Goal: Transaction & Acquisition: Complete application form

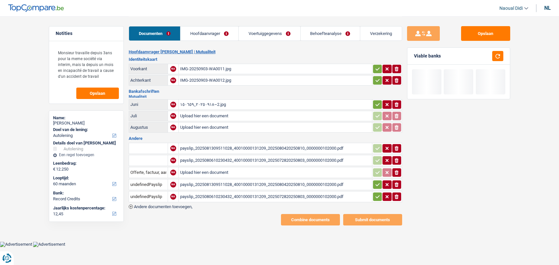
select select "car"
select select "60"
select select "record credits"
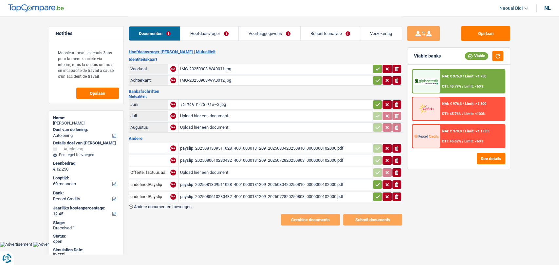
click at [207, 106] on div "٢٠٢٥٠٩١٨_١٥٠٦٥٩~2.jpg" at bounding box center [275, 105] width 190 height 10
click at [224, 144] on div "payslip_2025081309511028_40010000131209_2025080420250810_0000000102000.pdf" at bounding box center [275, 149] width 190 height 10
click at [225, 158] on div "payslip_2025080610230432_40010000131209_2025072820250803_0000000102000.pdf" at bounding box center [275, 161] width 190 height 10
click at [208, 181] on div "payslip_2025081309511028_40010000131209_2025080420250810_0000000102000.pdf" at bounding box center [275, 185] width 190 height 10
click at [224, 195] on div "payslip_2025080610230432_40010000131209_2025072820250803_0000000102000.pdf" at bounding box center [275, 197] width 190 height 10
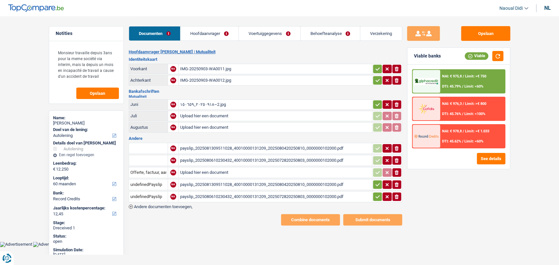
click at [244, 181] on div "payslip_2025081309511028_40010000131209_2025080420250810_0000000102000.pdf" at bounding box center [275, 185] width 190 height 10
click at [234, 158] on div "payslip_2025080610230432_40010000131209_2025072820250803_0000000102000.pdf" at bounding box center [275, 161] width 190 height 10
click at [211, 146] on div "payslip_2025081309511028_40010000131209_2025080420250810_0000000102000.pdf" at bounding box center [275, 149] width 190 height 10
click at [224, 113] on input "Upload hier een document" at bounding box center [275, 116] width 190 height 10
click at [398, 108] on td "ionicons-v5-e" at bounding box center [387, 104] width 30 height 10
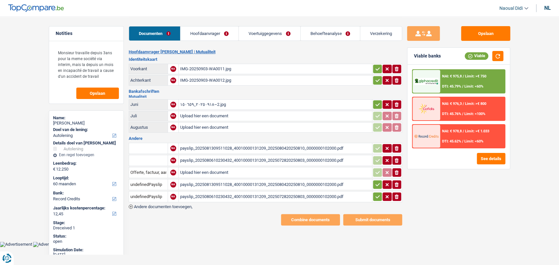
click at [396, 104] on icon "button" at bounding box center [396, 104] width 4 height 5
click at [261, 147] on div "payslip_2025081309511028_40010000131209_2025080420250810_0000000102000.pdf" at bounding box center [275, 149] width 190 height 10
click at [495, 27] on button "Opslaan" at bounding box center [485, 33] width 49 height 15
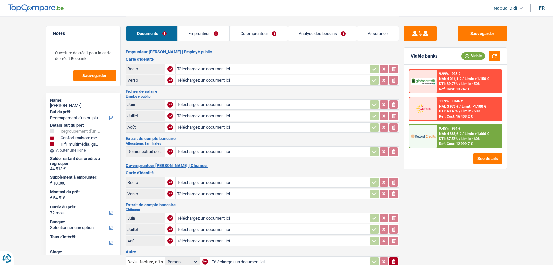
select select "refinancing"
select select "household"
select select "tech"
select select "72"
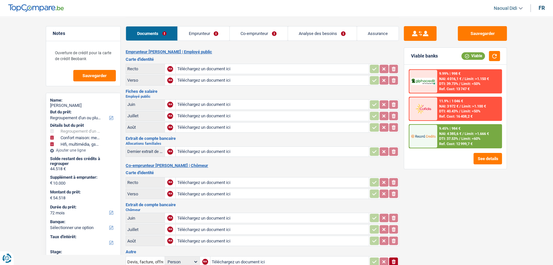
click at [213, 67] on input "Téléchargez un document ici" at bounding box center [272, 69] width 190 height 10
type input "C:\fakepath\carte identité.pdf"
click at [204, 69] on div "carte identité.pdf" at bounding box center [272, 69] width 190 height 10
click at [242, 34] on link "Co-emprunteur" at bounding box center [259, 34] width 58 height 14
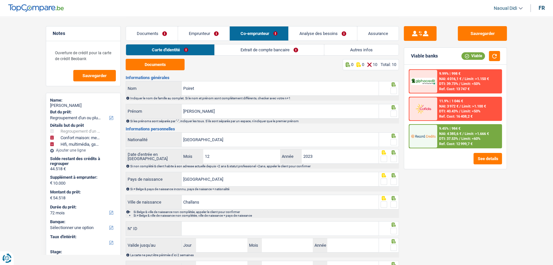
click at [160, 33] on link "Documents" at bounding box center [152, 34] width 52 height 14
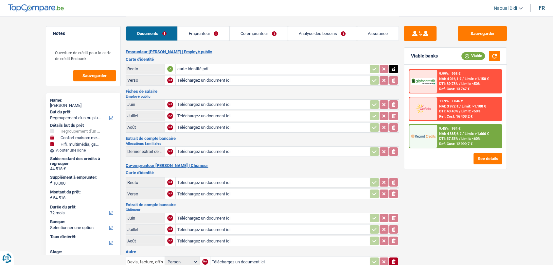
click at [393, 71] on icon "button" at bounding box center [393, 69] width 5 height 7
click at [393, 69] on icon "ionicons-v5-e" at bounding box center [393, 69] width 5 height 7
click at [194, 183] on input "Téléchargez un document ici" at bounding box center [272, 183] width 190 height 10
type input "C:\fakepath\carte identité.pdf"
click at [192, 152] on input "Téléchargez un document ici" at bounding box center [272, 152] width 190 height 10
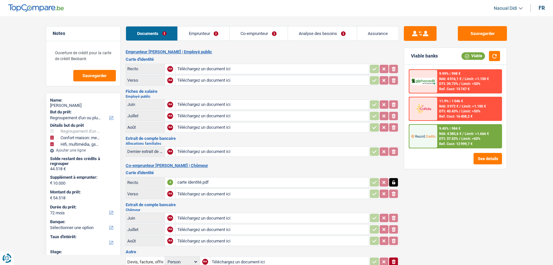
type input "C:\fakepath\allocs.pdf"
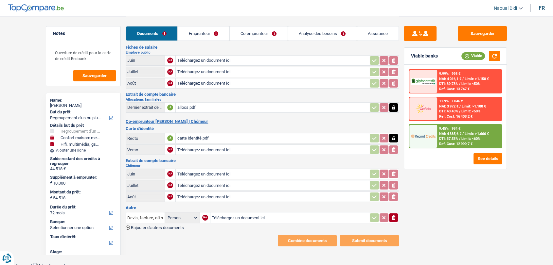
scroll to position [45, 0]
click at [178, 225] on span "Rajouter d'autres documents" at bounding box center [157, 227] width 53 height 4
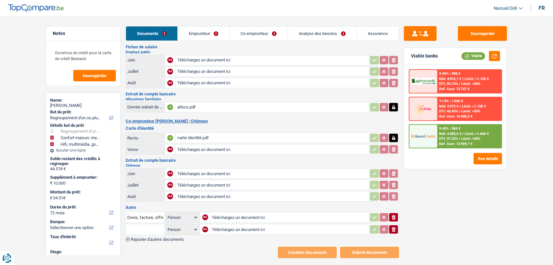
click at [218, 228] on input "Téléchargez un document ici" at bounding box center [290, 230] width 156 height 10
type input "C:\fakepath\Certificat_de_residence_elargi_162316.pdf"
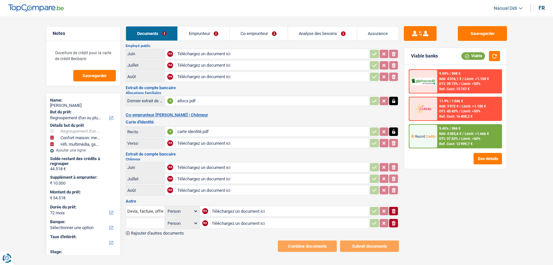
scroll to position [56, 0]
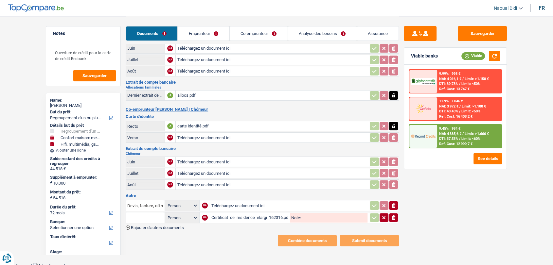
click at [171, 226] on span "Rajouter d'autres documents" at bounding box center [157, 228] width 53 height 4
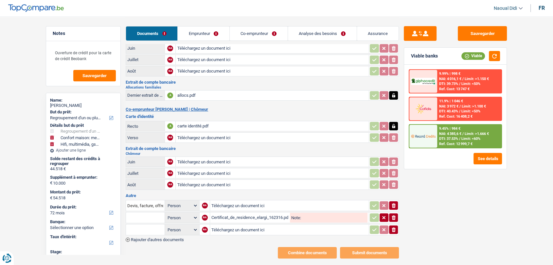
click at [218, 225] on input "Téléchargez un document ici" at bounding box center [289, 230] width 156 height 10
type input "C:\fakepath\Certificat_de_residence_elargi_162349.pdf"
click at [241, 216] on div "Certificat_de_residence_elargi_162316.pdf" at bounding box center [249, 218] width 77 height 10
click at [233, 226] on div "Certificat_de_residence_elargi_162349.pdf" at bounding box center [249, 230] width 77 height 10
click at [225, 203] on input "Téléchargez un document ici" at bounding box center [289, 206] width 156 height 10
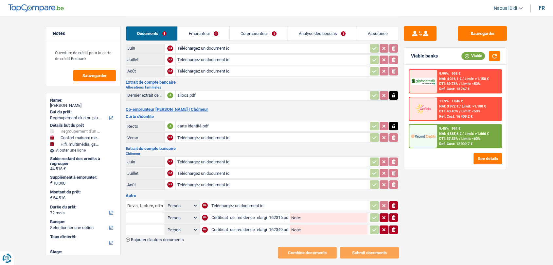
type input "C:\fakepath\contrat travail hppa 2025.pdf"
click at [394, 205] on icon "button" at bounding box center [393, 206] width 5 height 7
drag, startPoint x: 393, startPoint y: 203, endPoint x: 385, endPoint y: 205, distance: 8.3
click at [392, 204] on icon "button" at bounding box center [394, 206] width 4 height 5
click at [183, 239] on span "Rajouter d'autres documents" at bounding box center [157, 240] width 53 height 4
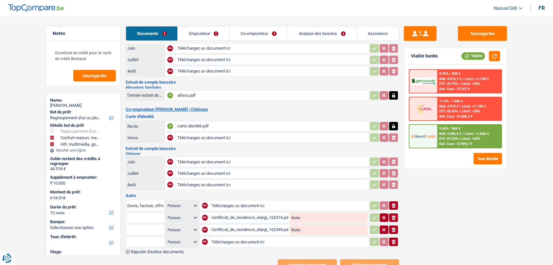
click at [217, 238] on input "Téléchargez un document ici" at bounding box center [289, 242] width 156 height 10
type input "C:\fakepath\contrat travail hppa 2025.pdf"
click at [134, 238] on input "text" at bounding box center [145, 242] width 36 height 10
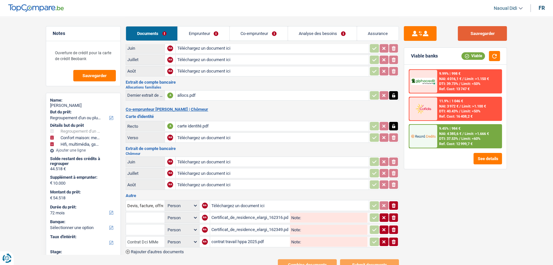
type input "Contrat Dci MMe"
click at [486, 28] on button "Sauvegarder" at bounding box center [482, 33] width 49 height 15
click at [203, 161] on input "Téléchargez un document ici" at bounding box center [272, 162] width 190 height 10
click at [205, 172] on input "Téléchargez un document ici" at bounding box center [272, 174] width 190 height 10
type input "C:\fakepath\hppa juillet.pdf"
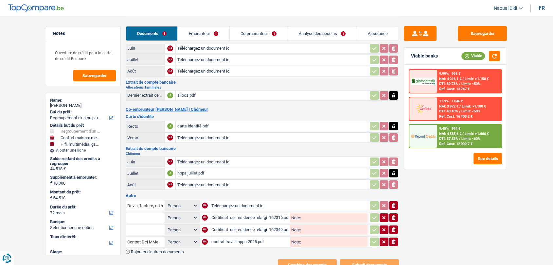
click at [206, 181] on input "Téléchargez un document ici" at bounding box center [272, 185] width 190 height 10
type input "C:\fakepath\hppa aout.pdf"
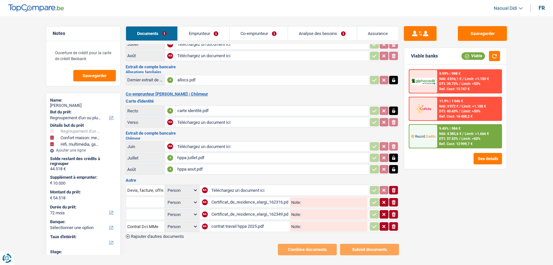
scroll to position [80, 0]
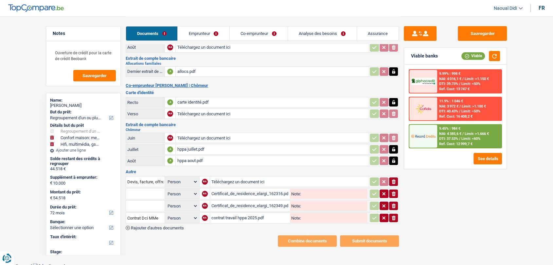
click at [157, 226] on span "Rajouter d'autres documents" at bounding box center [157, 228] width 53 height 4
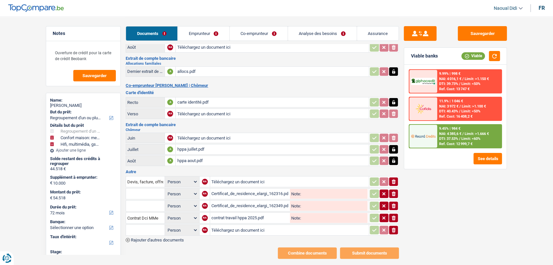
click at [212, 228] on input "Téléchargez un document ici" at bounding box center [289, 230] width 156 height 10
type input "C:\fakepath\aal aout.pdf"
click at [170, 238] on span "Rajouter d'autres documents" at bounding box center [157, 240] width 53 height 4
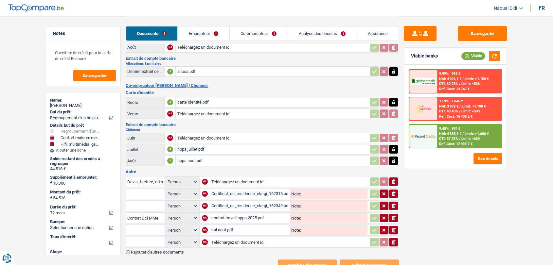
click at [218, 241] on input "Téléchargez un document ici" at bounding box center [289, 243] width 156 height 10
type input "C:\fakepath\aal juillet.pdf"
click at [158, 250] on span "Rajouter d'autres documents" at bounding box center [157, 252] width 53 height 4
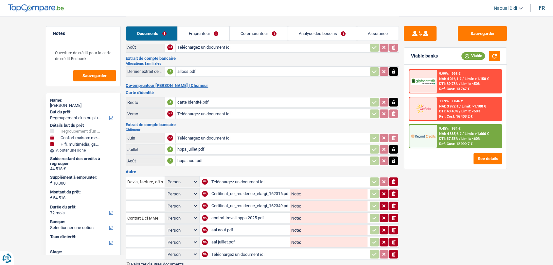
click at [223, 250] on input "Téléchargez un document ici" at bounding box center [289, 255] width 156 height 10
type input "C:\fakepath\aal septembre .pdf"
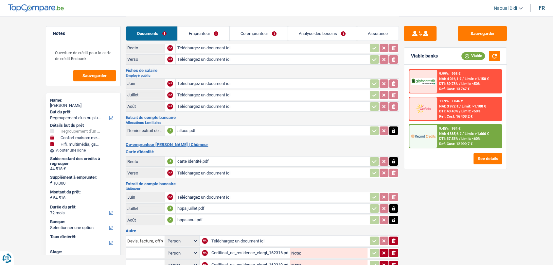
scroll to position [0, 0]
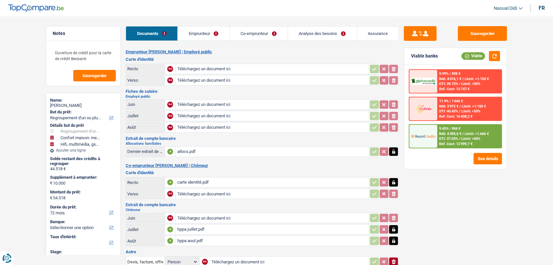
click at [189, 103] on input "Téléchargez un document ici" at bounding box center [272, 105] width 190 height 10
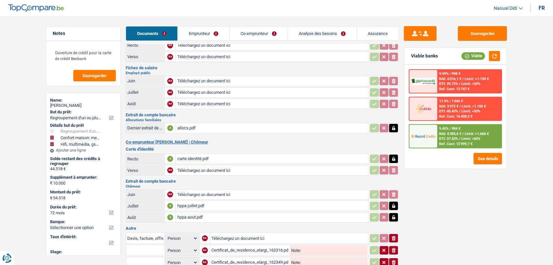
scroll to position [36, 0]
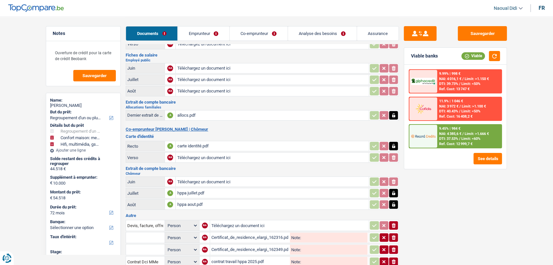
click at [197, 190] on div "hppa juillet.pdf" at bounding box center [272, 193] width 190 height 10
click at [192, 200] on div "hppa aout.pdf" at bounding box center [272, 205] width 190 height 10
click at [393, 193] on icon "button" at bounding box center [393, 193] width 5 height 7
click at [396, 204] on icon "button" at bounding box center [393, 205] width 5 height 7
click at [396, 204] on icon "ionicons-v5-e" at bounding box center [393, 205] width 5 height 7
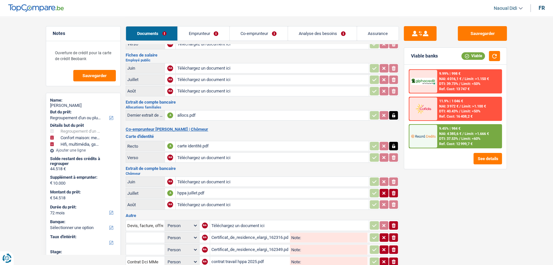
click at [394, 192] on icon "button" at bounding box center [394, 193] width 4 height 5
click at [205, 192] on input "Téléchargez un document ici" at bounding box center [272, 193] width 190 height 10
type input "C:\fakepath\adem1.pdf"
click at [189, 202] on input "Téléchargez un document ici" at bounding box center [272, 205] width 190 height 10
type input "C:\fakepath\adem2.pdf"
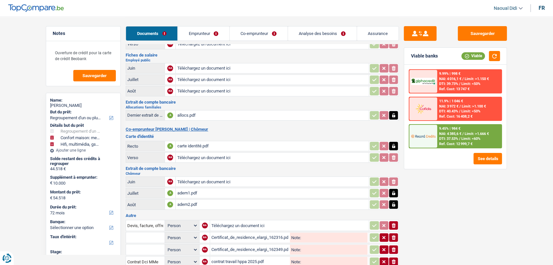
click at [199, 181] on input "Téléchargez un document ici" at bounding box center [272, 182] width 190 height 10
type input "C:\fakepath\Reçu_2025-09-23_191031.pdf"
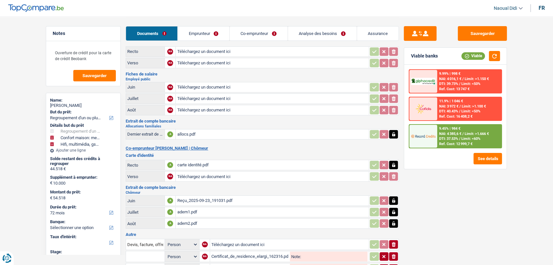
scroll to position [0, 0]
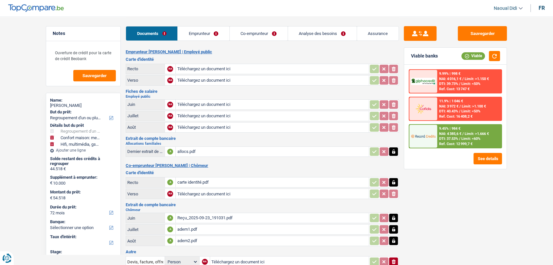
click at [190, 117] on input "Téléchargez un document ici" at bounding box center [272, 116] width 190 height 10
type input "C:\fakepath\7ebae5d1-1758822223290_hppa-juillet.pdf"
click at [202, 127] on input "Téléchargez un document ici" at bounding box center [272, 128] width 190 height 10
type input "C:\fakepath\7ebae5d1-1758822225781_hppa-aout.pdf"
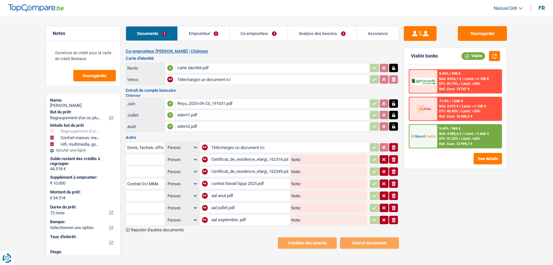
scroll to position [116, 0]
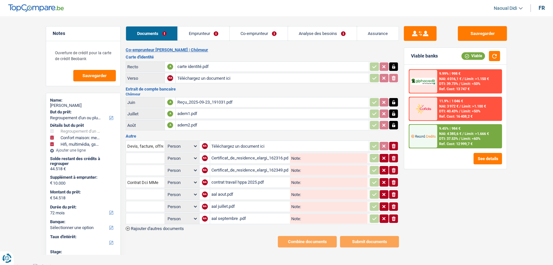
click at [173, 227] on span "Rajouter d'autres documents" at bounding box center [157, 229] width 53 height 4
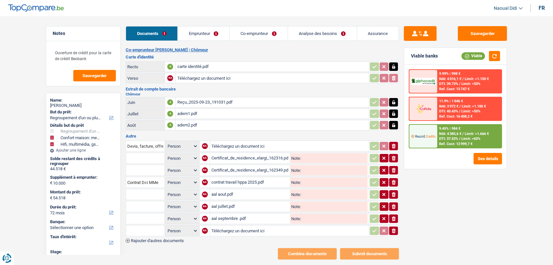
click at [233, 226] on input "Téléchargez un document ici" at bounding box center [289, 231] width 156 height 10
type input "C:\fakepath\DVI-Relevé_de_carte_de_crédit_-_950174988436_BEOBANK_VISA.PDF"
click at [160, 239] on span "Rajouter d'autres documents" at bounding box center [157, 241] width 53 height 4
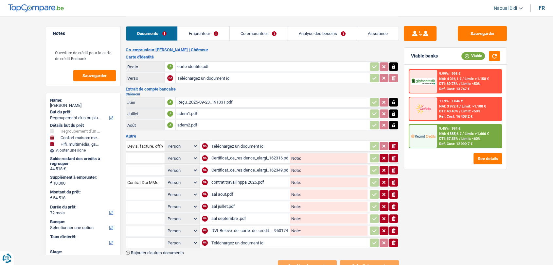
click at [215, 240] on input "Téléchargez un document ici" at bounding box center [289, 243] width 156 height 10
type input "C:\fakepath\Relevé Crédit renouvelable.pdf"
click at [168, 251] on span "Rajouter d'autres documents" at bounding box center [157, 253] width 53 height 4
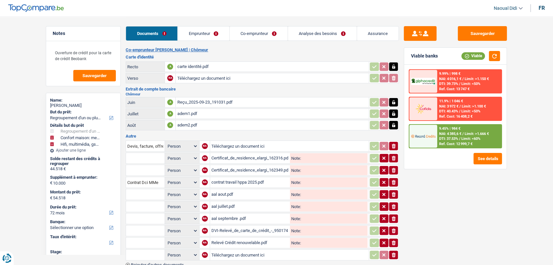
click at [213, 250] on input "Téléchargez un document ici" at bounding box center [289, 255] width 156 height 10
click at [479, 37] on button "Sauvegarder" at bounding box center [482, 33] width 49 height 15
click at [196, 35] on link "Emprunteur" at bounding box center [204, 34] width 52 height 14
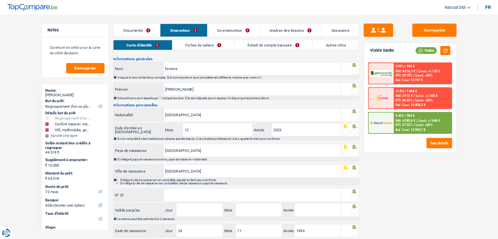
scroll to position [0, 0]
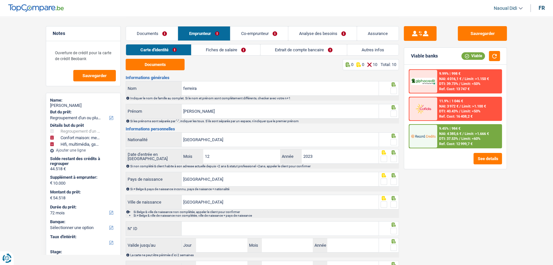
drag, startPoint x: 395, startPoint y: 89, endPoint x: 394, endPoint y: 105, distance: 16.1
click at [395, 89] on span at bounding box center [393, 91] width 7 height 7
click at [0, 0] on input "radio" at bounding box center [0, 0] width 0 height 0
click at [393, 115] on span at bounding box center [393, 114] width 7 height 7
click at [0, 0] on input "radio" at bounding box center [0, 0] width 0 height 0
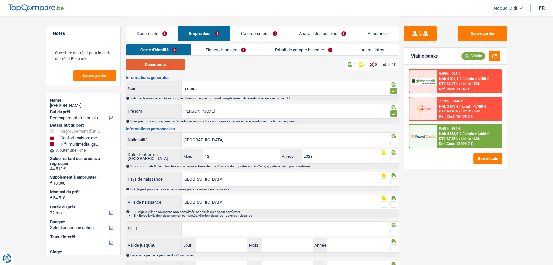
click at [144, 66] on button "Documents" at bounding box center [155, 64] width 59 height 11
click at [251, 32] on link "Co-emprunteur" at bounding box center [259, 34] width 58 height 14
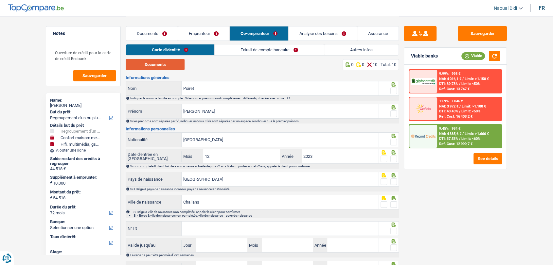
click at [170, 64] on button "Documents" at bounding box center [155, 64] width 59 height 11
drag, startPoint x: 392, startPoint y: 91, endPoint x: 394, endPoint y: 98, distance: 6.7
click at [393, 91] on span at bounding box center [393, 91] width 7 height 7
click at [0, 0] on input "radio" at bounding box center [0, 0] width 0 height 0
click at [392, 113] on span at bounding box center [393, 114] width 7 height 7
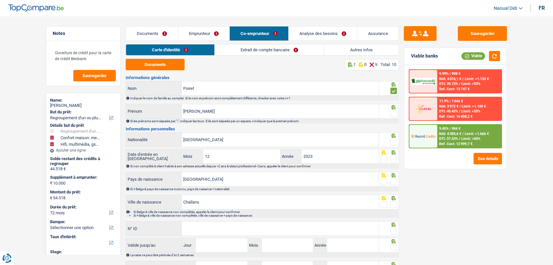
click at [0, 0] on input "radio" at bounding box center [0, 0] width 0 height 0
click at [394, 141] on span at bounding box center [393, 142] width 7 height 7
click at [0, 0] on input "radio" at bounding box center [0, 0] width 0 height 0
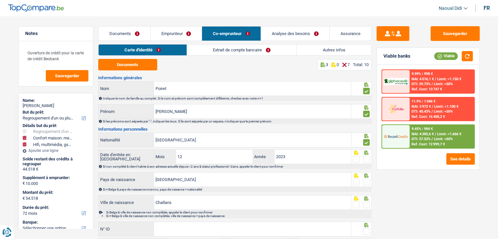
click at [400, 186] on div "Sauvegarder Viable banks Viable 9.99% | 998 € NAI: 4 016,1 € / Limit: >1.150 € …" at bounding box center [427, 127] width 113 height 202
click at [263, 10] on header "Naoual Didi Se déconnecter fr" at bounding box center [249, 8] width 498 height 17
click at [134, 127] on h3 "Informations personnelles" at bounding box center [234, 129] width 273 height 4
click at [232, 72] on div "Documents 3 0 7 Total: 10 Informations générales Poiret Nom Indiquer le nom de …" at bounding box center [234, 176] width 273 height 235
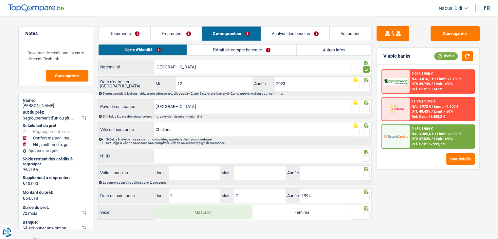
scroll to position [76, 0]
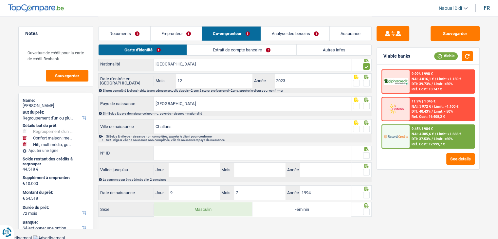
click at [192, 148] on input "N° ID" at bounding box center [252, 153] width 197 height 14
paste input "160454302232"
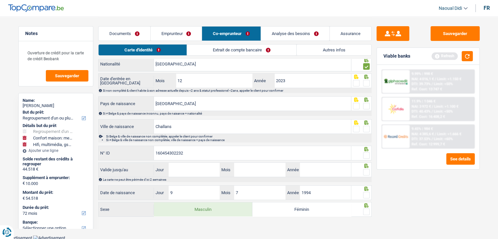
type input "160454302232"
click at [192, 169] on input "Jour" at bounding box center [194, 170] width 51 height 14
click at [165, 33] on link "Emprunteur" at bounding box center [176, 34] width 51 height 14
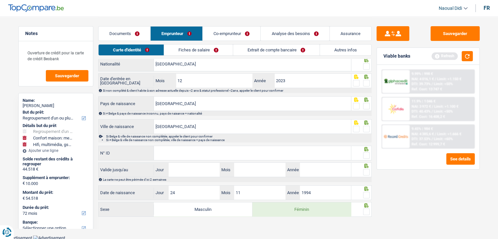
click at [198, 51] on link "Fiches de salaire" at bounding box center [198, 50] width 69 height 11
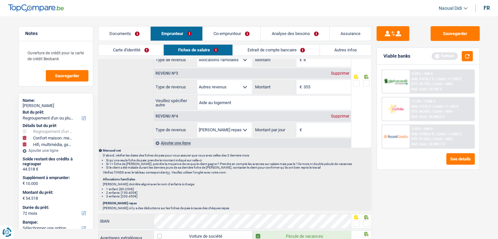
scroll to position [436, 0]
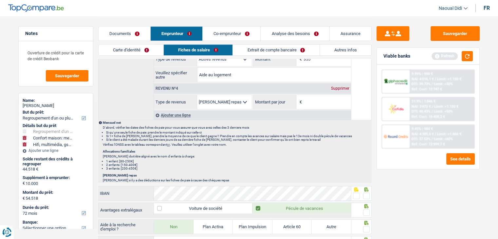
click at [215, 35] on link "Co-emprunteur" at bounding box center [232, 34] width 58 height 14
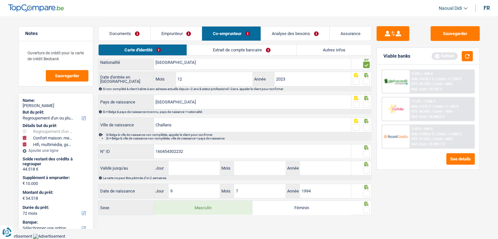
scroll to position [76, 0]
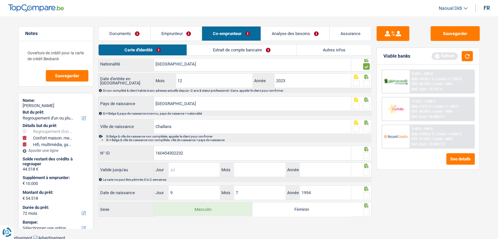
click at [198, 169] on input "Jour" at bounding box center [194, 170] width 51 height 14
type input "24"
click at [269, 173] on input "Mois" at bounding box center [259, 170] width 51 height 14
type input "04"
click at [323, 170] on input "Année" at bounding box center [325, 170] width 51 height 14
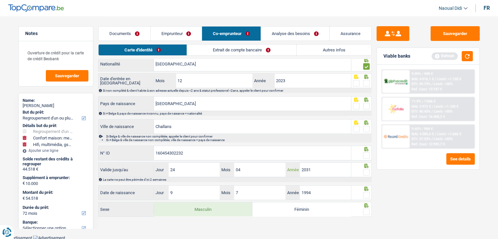
type input "2031"
click at [369, 170] on span at bounding box center [366, 172] width 7 height 7
click at [0, 0] on input "radio" at bounding box center [0, 0] width 0 height 0
click at [366, 191] on div at bounding box center [366, 195] width 7 height 8
click at [367, 208] on span at bounding box center [366, 211] width 7 height 7
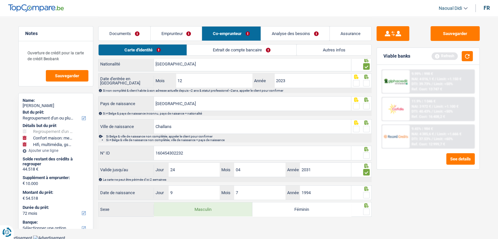
click at [0, 0] on input "radio" at bounding box center [0, 0] width 0 height 0
click at [367, 193] on span at bounding box center [366, 195] width 7 height 7
click at [0, 0] on input "radio" at bounding box center [0, 0] width 0 height 0
click at [367, 157] on span at bounding box center [366, 155] width 7 height 7
click at [0, 0] on input "radio" at bounding box center [0, 0] width 0 height 0
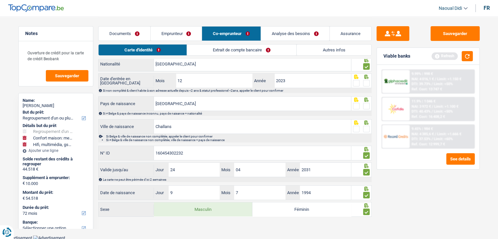
click at [365, 127] on span at bounding box center [366, 129] width 7 height 7
click at [0, 0] on input "radio" at bounding box center [0, 0] width 0 height 0
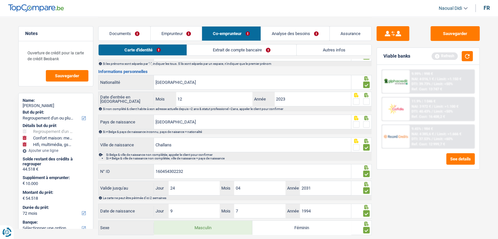
scroll to position [43, 0]
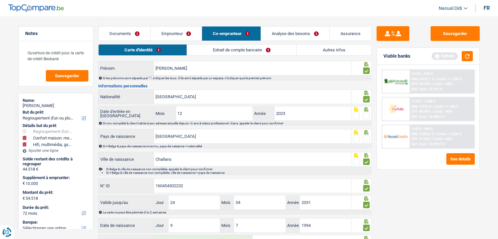
click at [367, 135] on span at bounding box center [366, 138] width 7 height 7
click at [0, 0] on input "radio" at bounding box center [0, 0] width 0 height 0
click at [366, 116] on span at bounding box center [366, 116] width 7 height 7
click at [0, 0] on input "radio" at bounding box center [0, 0] width 0 height 0
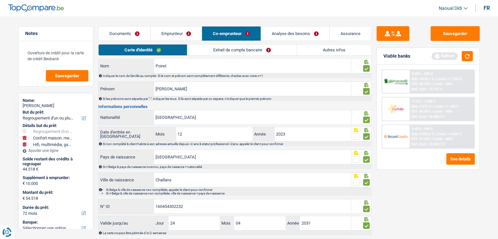
scroll to position [0, 0]
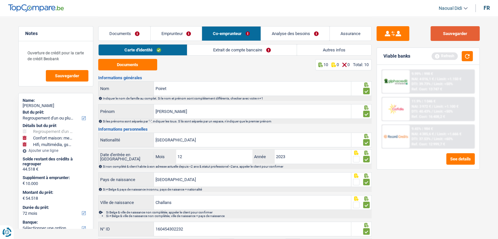
click at [444, 38] on button "Sauvegarder" at bounding box center [454, 33] width 49 height 15
click at [242, 49] on link "Extrait de compte bancaire" at bounding box center [241, 50] width 109 height 11
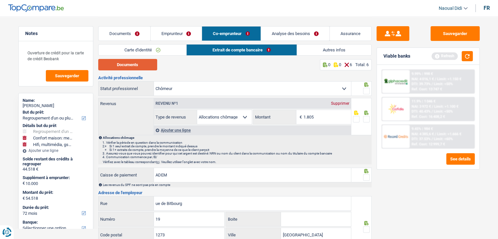
click at [122, 70] on button "Documents" at bounding box center [127, 64] width 59 height 11
click at [316, 116] on input "1.805" at bounding box center [326, 117] width 47 height 14
type input "1.802"
click at [366, 118] on span at bounding box center [366, 119] width 7 height 7
click at [0, 0] on input "radio" at bounding box center [0, 0] width 0 height 0
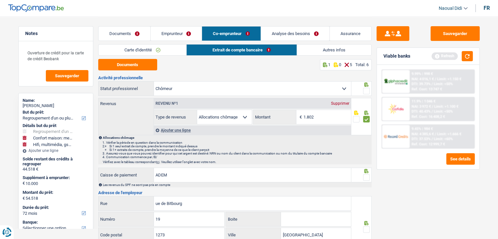
click at [364, 91] on span at bounding box center [366, 91] width 7 height 7
click at [0, 0] on input "radio" at bounding box center [0, 0] width 0 height 0
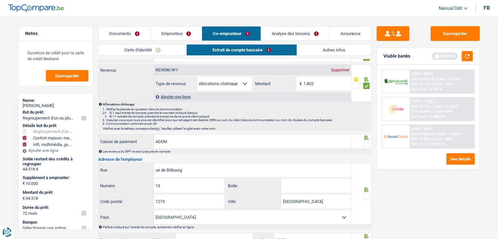
scroll to position [65, 0]
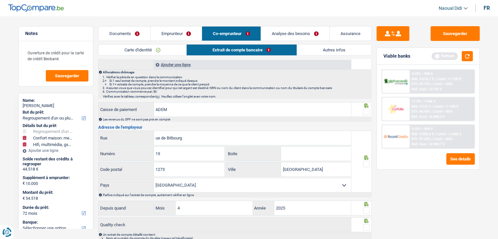
click at [366, 110] on span at bounding box center [366, 112] width 7 height 7
click at [0, 0] on input "radio" at bounding box center [0, 0] width 0 height 0
drag, startPoint x: 175, startPoint y: 107, endPoint x: 152, endPoint y: 103, distance: 23.9
click at [152, 103] on div "ADEM Caisse de paiement" at bounding box center [224, 109] width 253 height 14
click at [194, 106] on input "ADEM" at bounding box center [252, 109] width 197 height 14
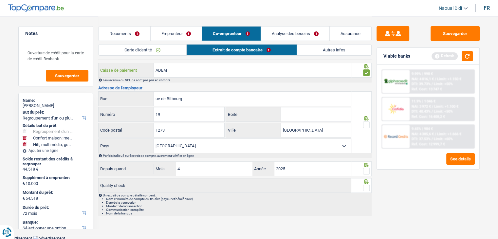
scroll to position [72, 0]
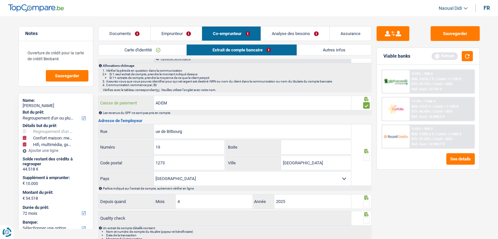
drag, startPoint x: 169, startPoint y: 102, endPoint x: 152, endPoint y: 101, distance: 16.7
click at [152, 101] on div "ADEM Caisse de paiement" at bounding box center [224, 103] width 253 height 14
drag, startPoint x: 187, startPoint y: 126, endPoint x: 140, endPoint y: 122, distance: 47.0
click at [140, 122] on div "Activité professionnelle Ouvrier Employé privé Employé public Invalide Indépend…" at bounding box center [234, 126] width 273 height 245
paste input "19 Rue de Bitbourg, 1273 Hamm Luxem"
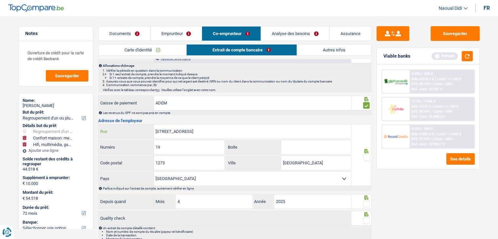
drag, startPoint x: 161, startPoint y: 131, endPoint x: 148, endPoint y: 130, distance: 13.2
click at [148, 130] on div "19 Rue de Bitbourg, 1273 Hamm Luxembourg Rue" at bounding box center [224, 131] width 253 height 14
drag, startPoint x: 198, startPoint y: 130, endPoint x: 208, endPoint y: 130, distance: 10.5
paste input "19 Rue de Bitbourg, 1273 Hamm Luxembourg"
click at [206, 147] on input "19" at bounding box center [189, 147] width 70 height 14
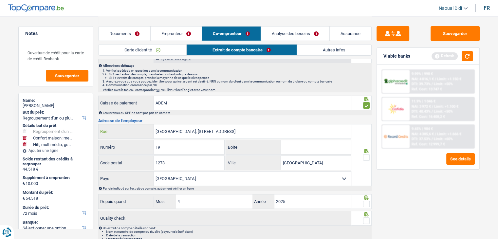
drag, startPoint x: 247, startPoint y: 129, endPoint x: 286, endPoint y: 131, distance: 38.3
click at [286, 131] on input "Rue de Bitbourg, 1273 19 Rue de Bitbourg, 1273 Hamm Luxembourgm Luxembourg" at bounding box center [252, 131] width 197 height 14
type input "Rue de Bitbourg, 1273 19 Rue de Bitbourg, 1273 Luxembourg"
drag, startPoint x: 308, startPoint y: 162, endPoint x: 273, endPoint y: 162, distance: 35.0
click at [273, 162] on div "luxembourg Ville" at bounding box center [288, 163] width 125 height 14
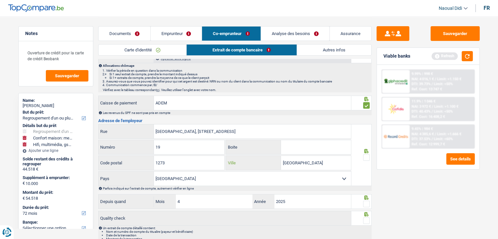
paste input "Hamm Luxembourgm"
type input "Hamm Luxembourgm"
drag, startPoint x: 274, startPoint y: 129, endPoint x: 185, endPoint y: 129, distance: 89.0
click at [185, 129] on input "Rue de Bitbourg, 1273 19 Rue de Bitbourg, 1273 Luxembourg" at bounding box center [252, 131] width 197 height 14
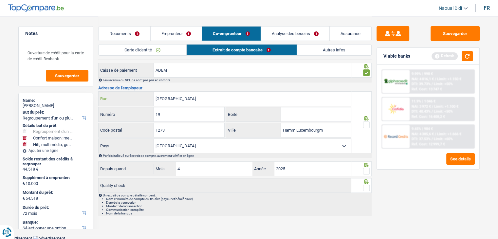
type input "Rue de Bitbourg"
click at [365, 172] on span at bounding box center [366, 171] width 7 height 7
click at [0, 0] on input "radio" at bounding box center [0, 0] width 0 height 0
drag, startPoint x: 367, startPoint y: 183, endPoint x: 366, endPoint y: 171, distance: 12.1
click at [366, 185] on span at bounding box center [366, 188] width 7 height 7
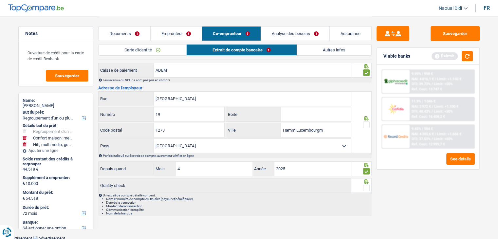
click at [0, 0] on input "radio" at bounding box center [0, 0] width 0 height 0
click at [364, 121] on div at bounding box center [366, 125] width 7 height 8
click at [364, 124] on fieldset at bounding box center [361, 125] width 17 height 8
click at [366, 123] on span at bounding box center [366, 124] width 7 height 7
click at [0, 0] on input "radio" at bounding box center [0, 0] width 0 height 0
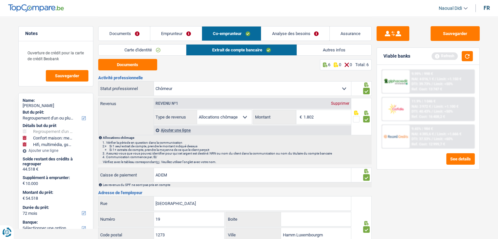
scroll to position [0, 0]
click at [174, 32] on link "Emprunteur" at bounding box center [175, 34] width 51 height 14
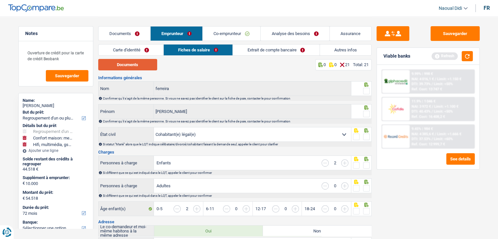
click at [145, 61] on button "Documents" at bounding box center [127, 64] width 59 height 11
click at [121, 28] on link "Documents" at bounding box center [124, 34] width 52 height 14
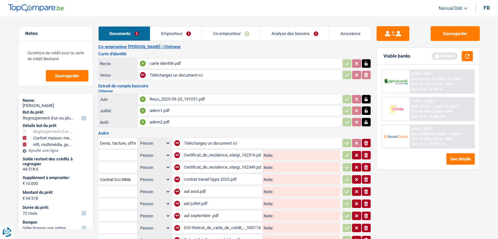
scroll to position [174, 0]
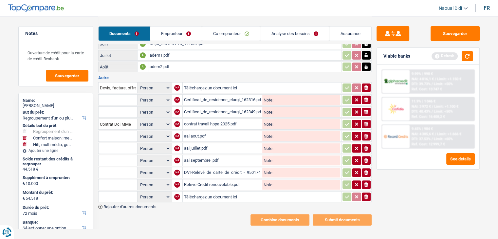
click at [198, 131] on div "aal aout.pdf" at bounding box center [222, 136] width 77 height 10
click at [282, 95] on input "Note:" at bounding box center [306, 100] width 67 height 10
type input "elergie"
drag, startPoint x: 288, startPoint y: 92, endPoint x: 272, endPoint y: 91, distance: 16.1
click at [272, 95] on div "Note: elergie" at bounding box center [301, 100] width 78 height 10
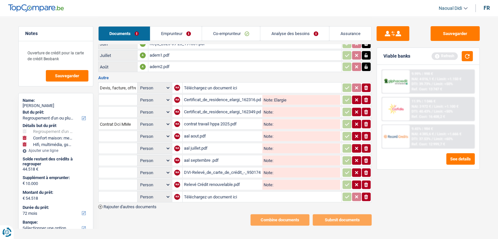
drag, startPoint x: 292, startPoint y: 95, endPoint x: 273, endPoint y: 94, distance: 18.7
click at [273, 95] on input "Elargie" at bounding box center [306, 100] width 67 height 10
type input "Elargie"
click at [281, 107] on input "Note:" at bounding box center [306, 112] width 67 height 10
paste input "Elargie"
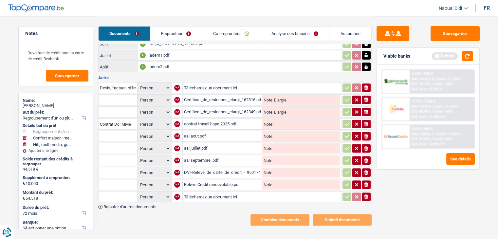
type input "Elargie"
click at [282, 119] on input "Note:" at bounding box center [306, 124] width 67 height 10
paste input "Elargie"
type input "Elargie"
click at [116, 95] on input "text" at bounding box center [118, 100] width 36 height 10
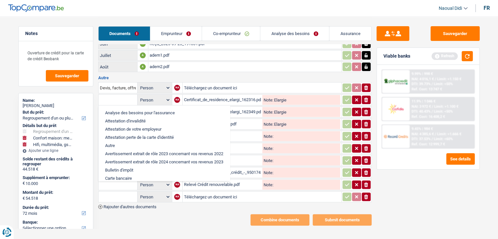
paste input "Elargie"
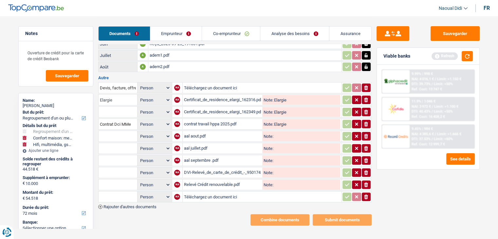
type input "Elargie"
click at [115, 107] on input "text" at bounding box center [118, 112] width 36 height 10
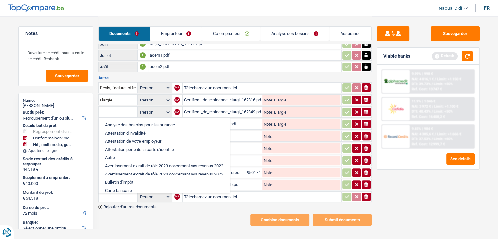
paste input "Elargie"
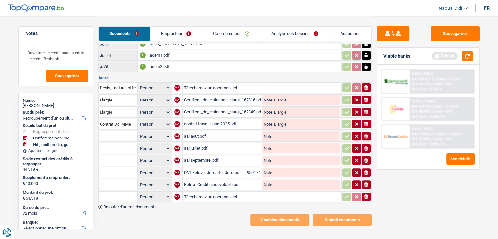
type input "Elargie"
click at [301, 119] on input "Elargie" at bounding box center [306, 124] width 67 height 10
drag, startPoint x: 301, startPoint y: 117, endPoint x: 289, endPoint y: 117, distance: 11.8
click at [289, 119] on input "Elargie" at bounding box center [306, 124] width 67 height 10
drag, startPoint x: 289, startPoint y: 117, endPoint x: 277, endPoint y: 117, distance: 12.1
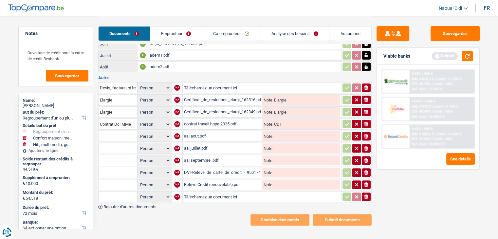
click at [277, 119] on input "CDI" at bounding box center [306, 124] width 67 height 10
type input "CDI"
click at [280, 131] on input "Note:" at bounding box center [306, 136] width 67 height 10
click at [194, 131] on div "aal aout.pdf" at bounding box center [222, 136] width 77 height 10
click at [280, 131] on input "Note:" at bounding box center [306, 136] width 67 height 10
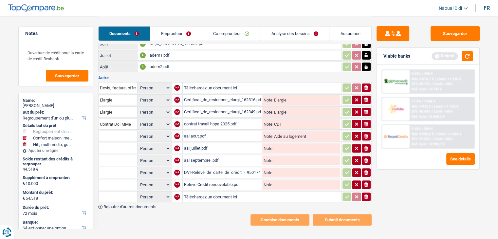
drag, startPoint x: 310, startPoint y: 131, endPoint x: 274, endPoint y: 128, distance: 36.4
click at [274, 131] on input "Aide au logement" at bounding box center [306, 136] width 67 height 10
type input "Aide au logement"
click at [123, 131] on input "text" at bounding box center [118, 136] width 36 height 10
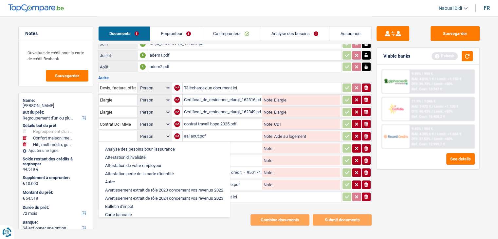
paste input "Aide au logement"
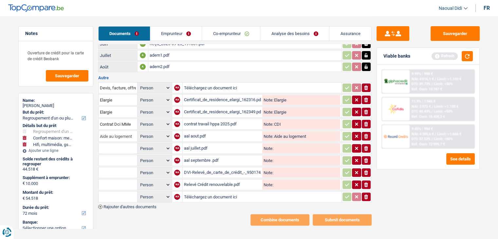
type input "Aide au logement"
click at [114, 143] on input "text" at bounding box center [118, 148] width 36 height 10
paste input "Aide au logement"
type input "Aide au logement"
click at [110, 155] on input "text" at bounding box center [118, 160] width 36 height 10
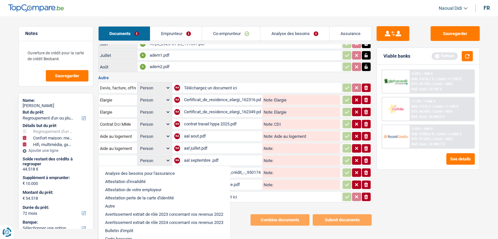
paste input "Aide au logement"
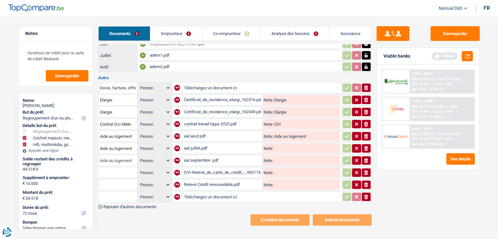
type input "Aide au logement"
click at [277, 155] on input "Note:" at bounding box center [306, 160] width 67 height 10
paste input "Aide au logement"
type input "Aide au logement"
click at [276, 144] on input "Note:" at bounding box center [306, 148] width 67 height 10
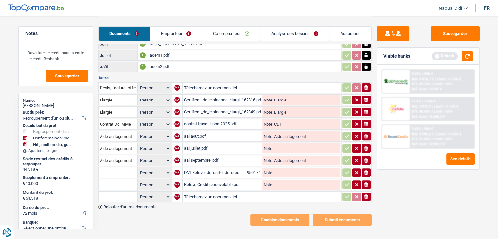
paste input "Aide au logement"
type input "Aide au logement"
click at [291, 168] on input "Note:" at bounding box center [306, 173] width 67 height 10
drag, startPoint x: 302, startPoint y: 164, endPoint x: 273, endPoint y: 165, distance: 29.1
click at [273, 168] on input "carte credit" at bounding box center [306, 173] width 67 height 10
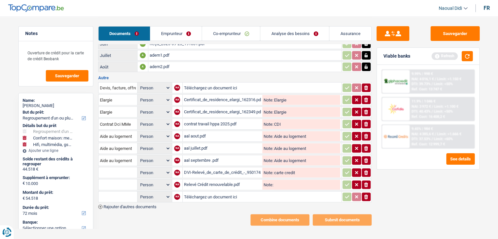
type input "carte credit"
click at [112, 167] on input "text" at bounding box center [118, 172] width 36 height 10
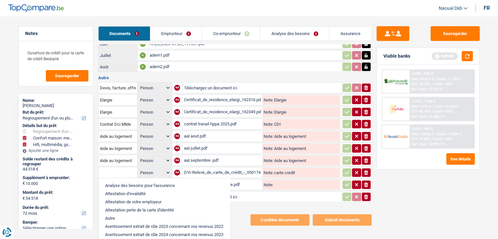
paste input "carte credit"
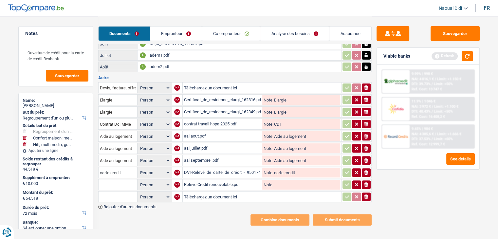
type input "carte credit"
click at [291, 180] on input "Note:" at bounding box center [306, 185] width 67 height 10
click at [273, 180] on input "relevé" at bounding box center [306, 185] width 67 height 10
type input "relevé"
click at [116, 179] on input "text" at bounding box center [118, 184] width 36 height 10
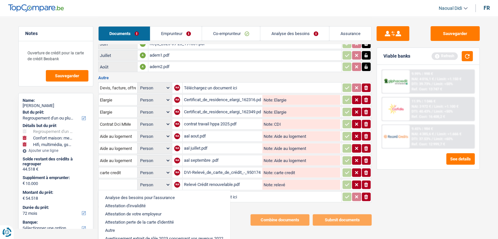
paste input "relevé"
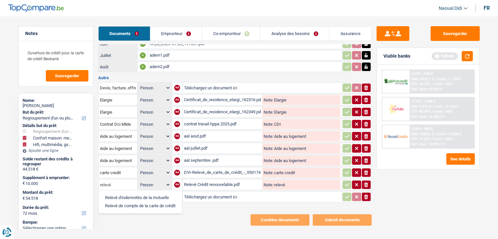
type input "relevé"
click at [364, 193] on icon "ionicons-v5-e" at bounding box center [365, 196] width 5 height 7
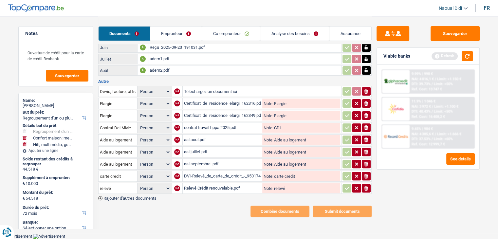
scroll to position [163, 0]
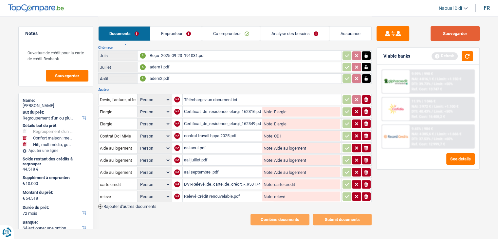
click at [456, 37] on button "Sauvegarder" at bounding box center [454, 33] width 49 height 15
click at [160, 31] on link "Emprunteur" at bounding box center [176, 34] width 52 height 14
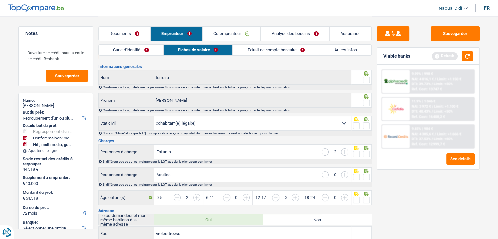
scroll to position [0, 0]
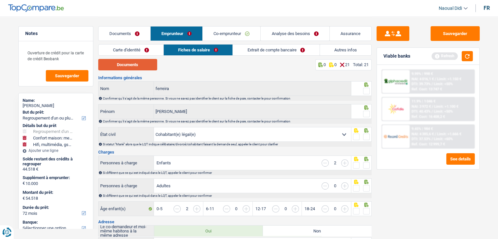
click at [151, 67] on button "Documents" at bounding box center [127, 64] width 59 height 11
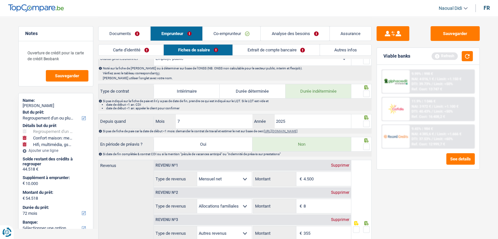
scroll to position [295, 0]
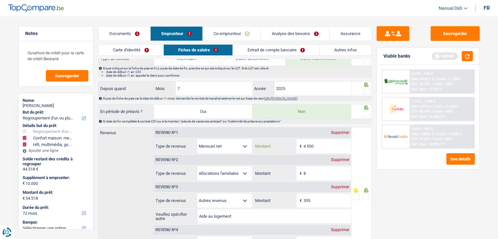
click at [318, 142] on input "4.500" at bounding box center [326, 146] width 47 height 14
type input "4.057"
click at [268, 47] on link "Extrait de compte bancaire" at bounding box center [276, 50] width 86 height 11
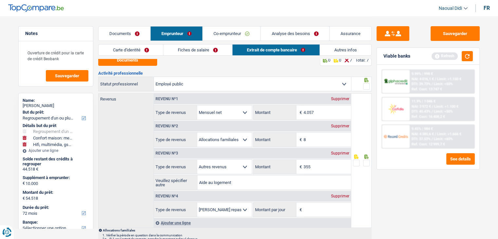
scroll to position [0, 0]
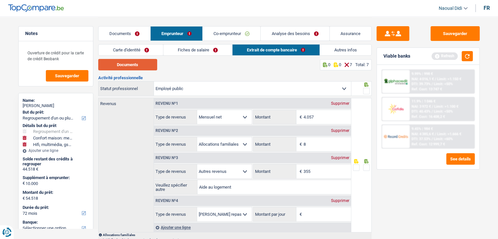
click at [132, 67] on button "Documents" at bounding box center [127, 64] width 59 height 11
drag, startPoint x: 309, startPoint y: 148, endPoint x: 300, endPoint y: 145, distance: 9.7
click at [300, 145] on div "8 € Montant" at bounding box center [302, 144] width 98 height 14
type input "614"
click at [114, 33] on link "Documents" at bounding box center [124, 34] width 52 height 14
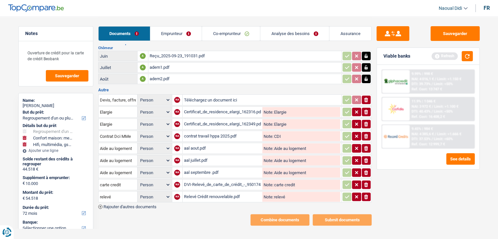
scroll to position [163, 0]
click at [191, 143] on div "aal aout.pdf" at bounding box center [222, 148] width 77 height 10
click at [180, 36] on link "Emprunteur" at bounding box center [176, 34] width 52 height 14
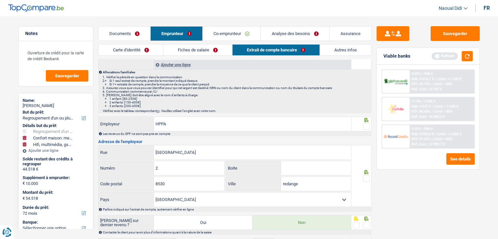
click at [203, 50] on link "Fiches de salaire" at bounding box center [197, 50] width 69 height 11
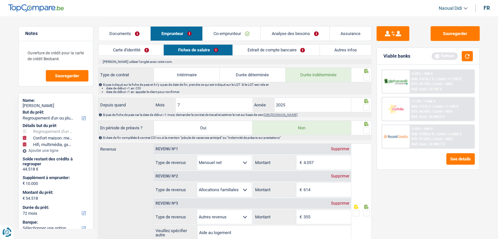
scroll to position [294, 0]
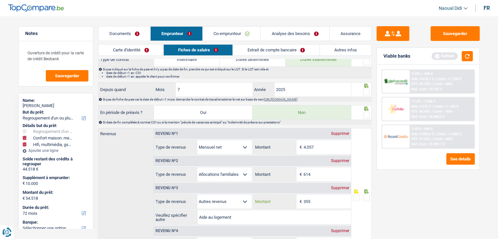
click at [319, 202] on input "355" at bounding box center [326, 201] width 47 height 14
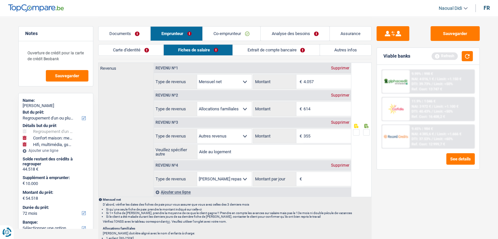
click at [339, 163] on div "Supprimer" at bounding box center [340, 165] width 22 height 4
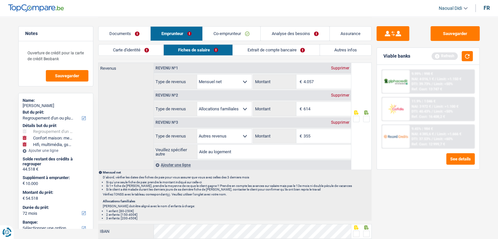
click at [366, 116] on span at bounding box center [366, 119] width 7 height 7
click at [0, 0] on input "radio" at bounding box center [0, 0] width 0 height 0
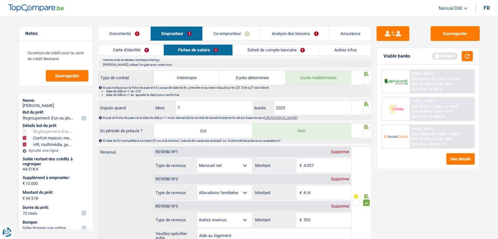
scroll to position [261, 0]
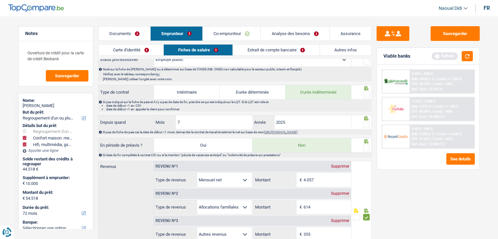
click at [364, 145] on span at bounding box center [366, 147] width 7 height 7
click at [0, 0] on input "radio" at bounding box center [0, 0] width 0 height 0
click at [366, 122] on span at bounding box center [366, 124] width 7 height 7
click at [0, 0] on input "radio" at bounding box center [0, 0] width 0 height 0
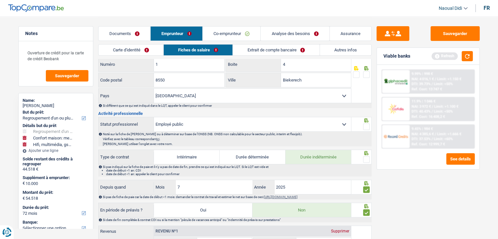
scroll to position [195, 0]
click at [365, 157] on span at bounding box center [366, 160] width 7 height 7
click at [0, 0] on input "radio" at bounding box center [0, 0] width 0 height 0
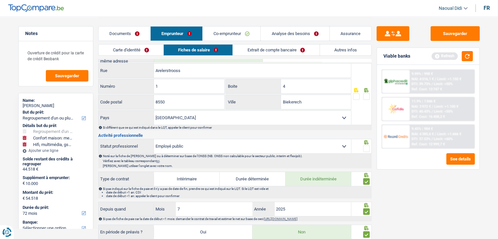
scroll to position [163, 0]
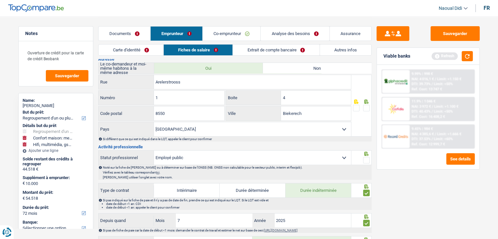
click at [365, 157] on span at bounding box center [366, 160] width 7 height 7
click at [0, 0] on input "radio" at bounding box center [0, 0] width 0 height 0
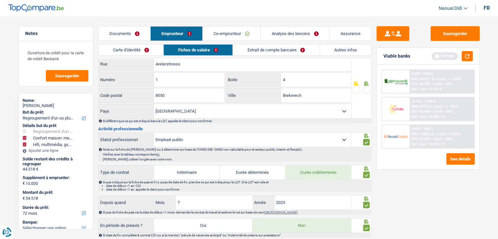
scroll to position [196, 0]
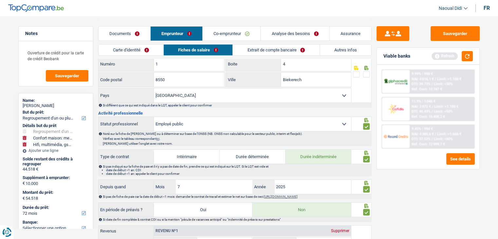
click at [194, 124] on select "Ouvrier Employé privé Employé public Invalide Indépendant Pensionné Chômeur Mut…" at bounding box center [252, 124] width 197 height 14
select select "privateEmployee"
click at [154, 117] on select "Ouvrier Employé privé Employé public Invalide Indépendant Pensionné Chômeur Mut…" at bounding box center [252, 124] width 197 height 14
radio input "false"
select select "mealVouchers"
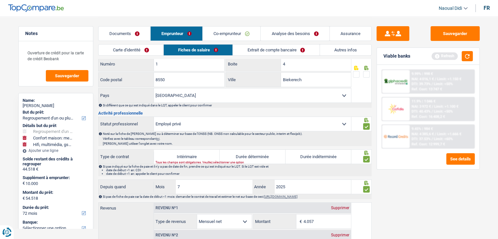
click at [322, 153] on label "Durée indéterminée" at bounding box center [318, 157] width 66 height 14
click at [322, 153] on input "Durée indéterminée" at bounding box center [318, 157] width 66 height 14
radio input "true"
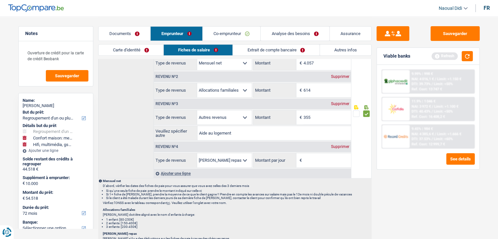
scroll to position [393, 0]
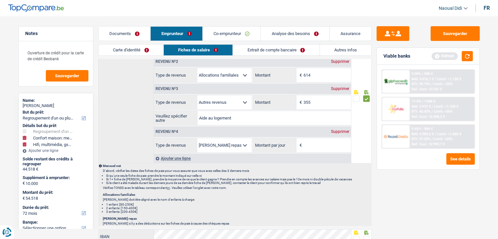
click at [335, 130] on div "Supprimer" at bounding box center [340, 132] width 22 height 4
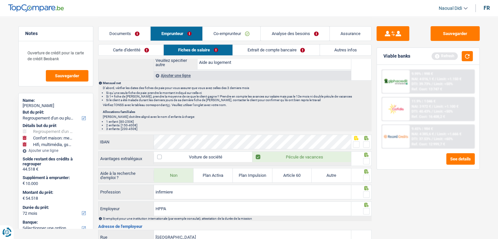
scroll to position [458, 0]
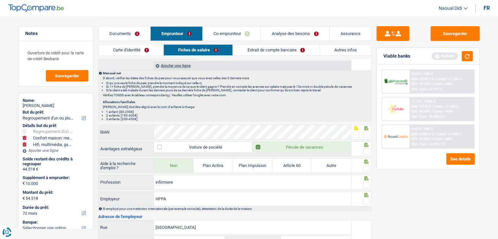
click at [354, 132] on span at bounding box center [356, 134] width 7 height 7
click at [0, 0] on input "radio" at bounding box center [0, 0] width 0 height 0
click at [367, 150] on span at bounding box center [366, 151] width 7 height 7
click at [0, 0] on input "radio" at bounding box center [0, 0] width 0 height 0
click at [366, 165] on span at bounding box center [366, 168] width 7 height 7
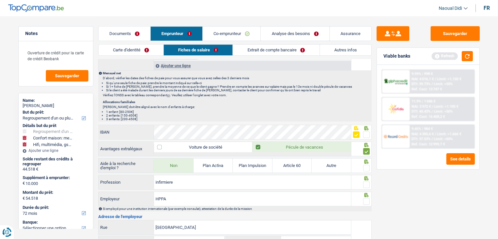
click at [0, 0] on input "radio" at bounding box center [0, 0] width 0 height 0
click at [363, 181] on fieldset at bounding box center [361, 185] width 17 height 8
click at [365, 182] on span at bounding box center [366, 184] width 7 height 7
click at [0, 0] on input "radio" at bounding box center [0, 0] width 0 height 0
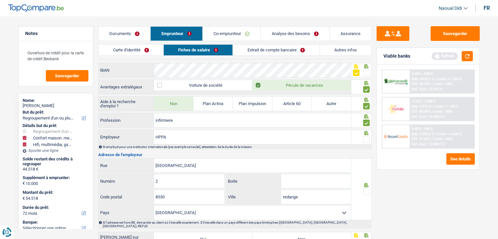
scroll to position [524, 0]
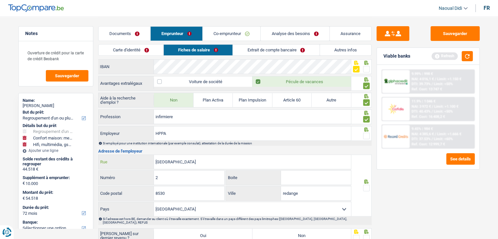
drag, startPoint x: 133, startPoint y: 157, endPoint x: 129, endPoint y: 156, distance: 4.0
click at [129, 156] on div "rue de l'hopital Rue" at bounding box center [224, 162] width 253 height 14
paste input "av G. Diderich"
type input "av G. Diderich"
drag, startPoint x: 151, startPoint y: 173, endPoint x: 143, endPoint y: 171, distance: 8.2
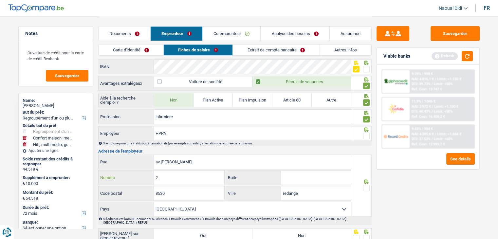
click at [143, 171] on div "2 Numéro" at bounding box center [161, 177] width 126 height 14
type input "48"
drag, startPoint x: 291, startPoint y: 188, endPoint x: 276, endPoint y: 187, distance: 14.4
click at [276, 187] on div "redange Ville" at bounding box center [288, 193] width 125 height 14
paste input "L-1420 Luxembourg"
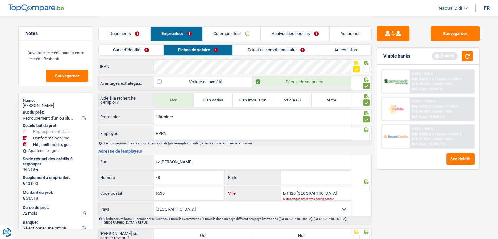
drag, startPoint x: 296, startPoint y: 190, endPoint x: 280, endPoint y: 188, distance: 15.8
click at [280, 188] on div "L-1420 Luxembourg Ville" at bounding box center [288, 193] width 125 height 14
type input "[GEOGRAPHIC_DATA]"
drag, startPoint x: 172, startPoint y: 191, endPoint x: 121, endPoint y: 190, distance: 51.1
click at [121, 190] on div "8530 Code postal" at bounding box center [161, 193] width 126 height 14
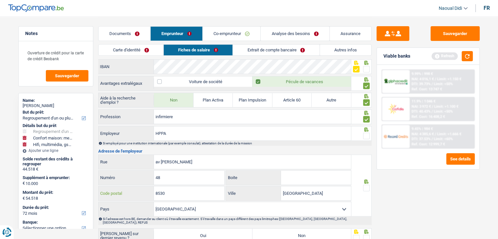
paste input "142"
type input "1420"
click at [367, 185] on span at bounding box center [366, 188] width 7 height 7
click at [0, 0] on input "radio" at bounding box center [0, 0] width 0 height 0
click at [367, 133] on span at bounding box center [366, 136] width 7 height 7
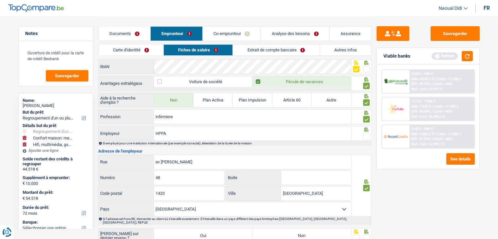
click at [0, 0] on input "radio" at bounding box center [0, 0] width 0 height 0
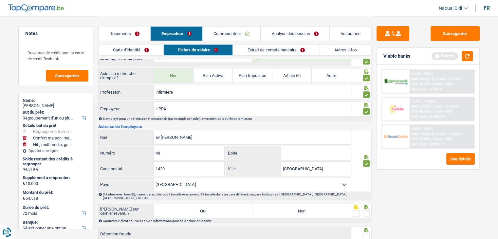
scroll to position [587, 0]
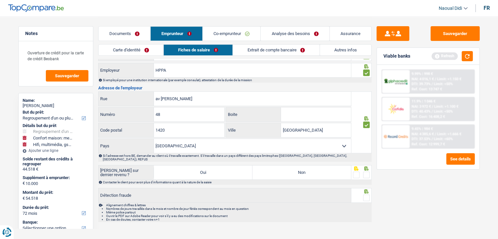
click at [308, 168] on label "Non" at bounding box center [301, 172] width 98 height 14
click at [308, 168] on input "Non" at bounding box center [301, 172] width 98 height 14
radio input "true"
click at [366, 171] on span at bounding box center [366, 174] width 7 height 7
click at [0, 0] on input "radio" at bounding box center [0, 0] width 0 height 0
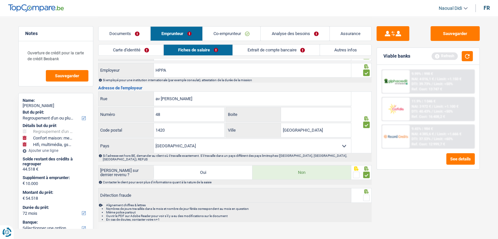
click at [366, 194] on span at bounding box center [366, 197] width 7 height 7
click at [0, 0] on input "radio" at bounding box center [0, 0] width 0 height 0
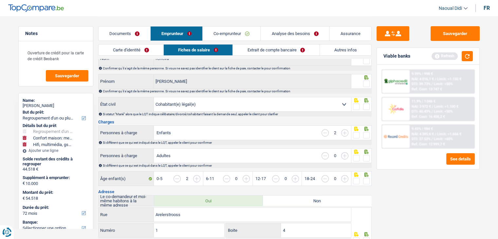
scroll to position [98, 0]
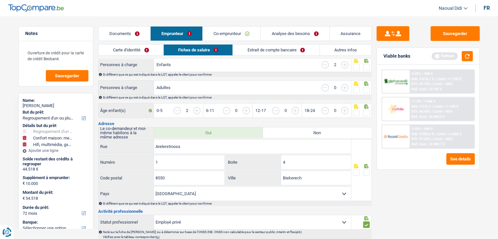
click at [369, 170] on span at bounding box center [366, 172] width 7 height 7
click at [0, 0] on input "radio" at bounding box center [0, 0] width 0 height 0
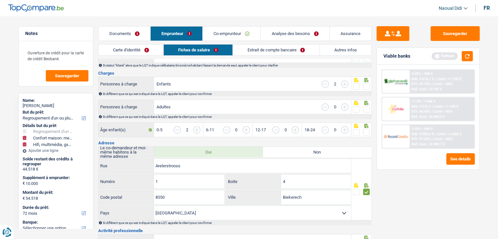
scroll to position [33, 0]
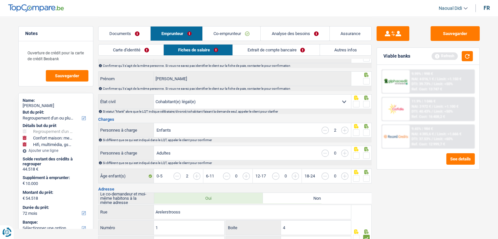
click at [365, 177] on span at bounding box center [366, 178] width 7 height 7
click at [0, 0] on input "radio" at bounding box center [0, 0] width 0 height 0
click at [367, 154] on span at bounding box center [366, 155] width 7 height 7
click at [0, 0] on input "radio" at bounding box center [0, 0] width 0 height 0
click at [367, 132] on span at bounding box center [366, 132] width 7 height 7
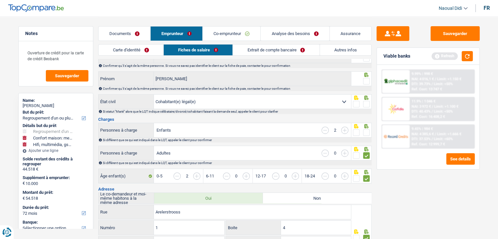
click at [0, 0] on input "radio" at bounding box center [0, 0] width 0 height 0
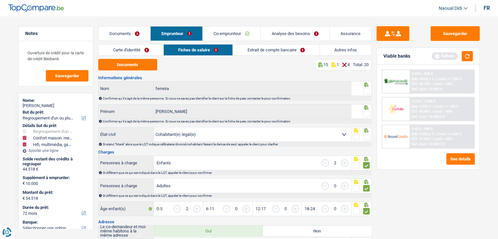
click at [366, 135] on span at bounding box center [366, 137] width 7 height 7
click at [0, 0] on input "radio" at bounding box center [0, 0] width 0 height 0
click at [365, 112] on span at bounding box center [366, 114] width 7 height 7
click at [0, 0] on input "radio" at bounding box center [0, 0] width 0 height 0
click at [366, 89] on span at bounding box center [366, 91] width 7 height 7
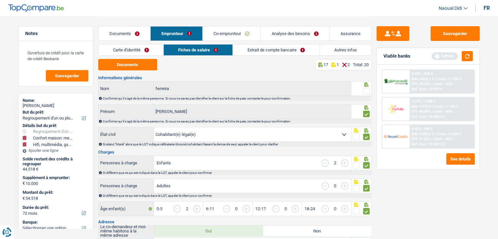
click at [0, 0] on input "radio" at bounding box center [0, 0] width 0 height 0
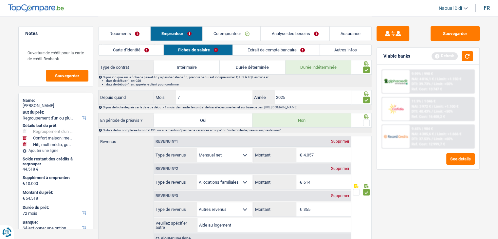
scroll to position [295, 0]
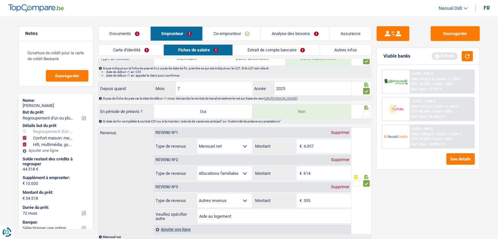
click at [365, 111] on span at bounding box center [366, 114] width 7 height 7
click at [0, 0] on input "radio" at bounding box center [0, 0] width 0 height 0
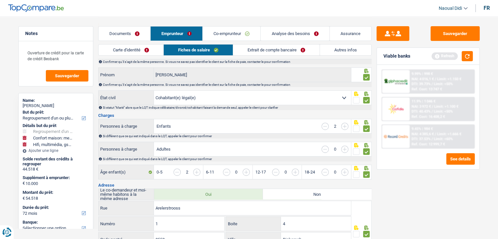
scroll to position [0, 0]
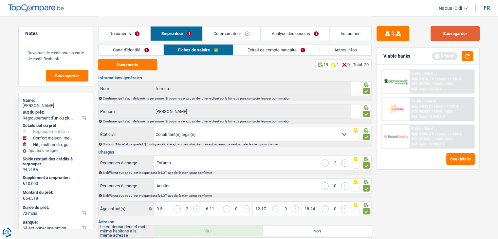
click at [462, 33] on button "Sauvegarder" at bounding box center [454, 33] width 49 height 15
click at [268, 48] on link "Extrait de compte bancaire" at bounding box center [276, 50] width 86 height 11
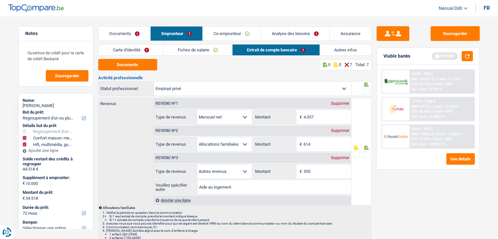
click at [366, 89] on span at bounding box center [366, 91] width 7 height 7
click at [0, 0] on input "radio" at bounding box center [0, 0] width 0 height 0
click at [365, 152] on span at bounding box center [366, 154] width 7 height 7
click at [0, 0] on input "radio" at bounding box center [0, 0] width 0 height 0
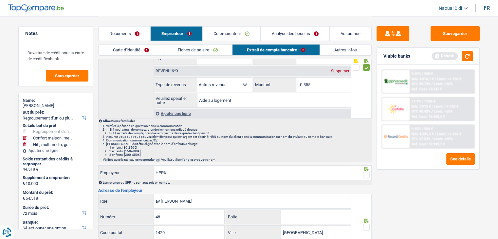
scroll to position [98, 0]
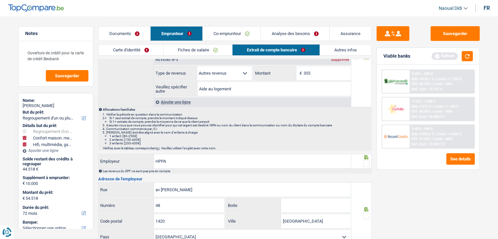
click at [366, 162] on span at bounding box center [366, 163] width 7 height 7
click at [0, 0] on input "radio" at bounding box center [0, 0] width 0 height 0
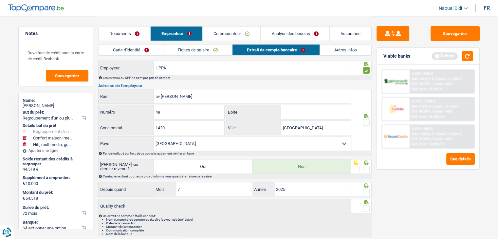
scroll to position [196, 0]
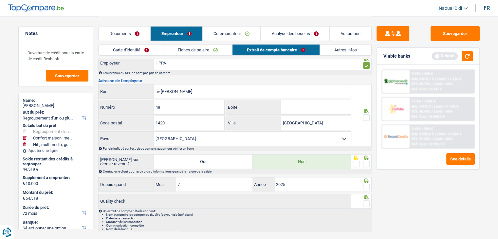
click at [366, 116] on span at bounding box center [366, 117] width 7 height 7
click at [0, 0] on input "radio" at bounding box center [0, 0] width 0 height 0
click at [366, 161] on span at bounding box center [366, 164] width 7 height 7
click at [0, 0] on input "radio" at bounding box center [0, 0] width 0 height 0
click at [366, 184] on span at bounding box center [366, 187] width 7 height 7
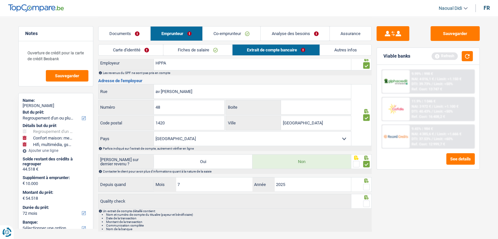
click at [0, 0] on input "radio" at bounding box center [0, 0] width 0 height 0
click at [366, 201] on span at bounding box center [366, 203] width 7 height 7
click at [0, 0] on input "radio" at bounding box center [0, 0] width 0 height 0
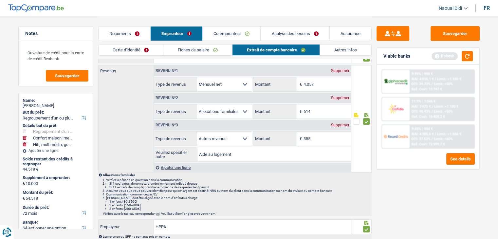
scroll to position [0, 0]
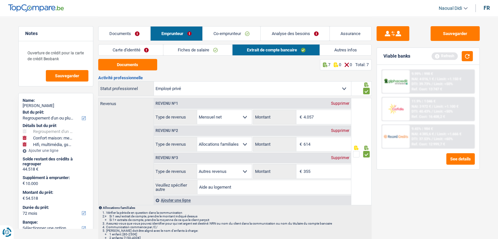
click at [130, 45] on link "Carte d'identité" at bounding box center [130, 50] width 65 height 11
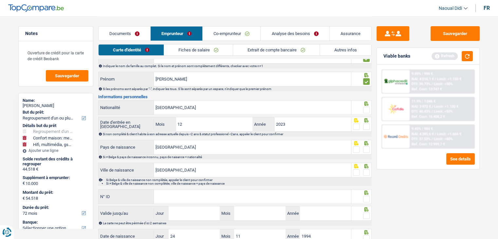
scroll to position [33, 0]
click at [366, 106] on span at bounding box center [366, 109] width 7 height 7
click at [0, 0] on input "radio" at bounding box center [0, 0] width 0 height 0
click at [367, 126] on span at bounding box center [366, 126] width 7 height 7
click at [0, 0] on input "radio" at bounding box center [0, 0] width 0 height 0
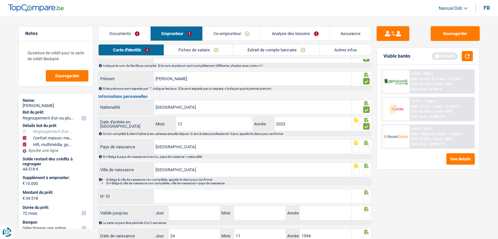
click at [366, 150] on span at bounding box center [366, 149] width 7 height 7
click at [0, 0] on input "radio" at bounding box center [0, 0] width 0 height 0
click at [366, 172] on span at bounding box center [366, 172] width 7 height 7
click at [0, 0] on input "radio" at bounding box center [0, 0] width 0 height 0
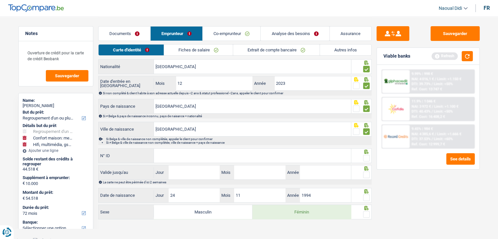
scroll to position [76, 0]
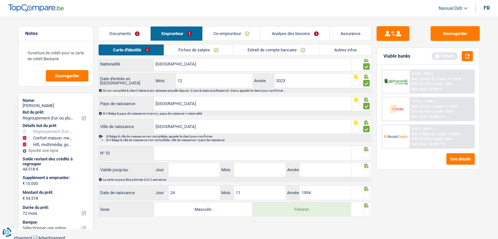
click at [366, 155] on span at bounding box center [366, 155] width 7 height 7
click at [0, 0] on input "radio" at bounding box center [0, 0] width 0 height 0
click at [368, 173] on span at bounding box center [366, 172] width 7 height 7
click at [0, 0] on input "radio" at bounding box center [0, 0] width 0 height 0
drag, startPoint x: 364, startPoint y: 191, endPoint x: 364, endPoint y: 196, distance: 4.9
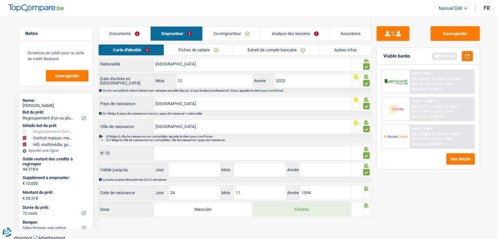
click at [364, 192] on span at bounding box center [366, 195] width 7 height 7
click at [0, 0] on input "radio" at bounding box center [0, 0] width 0 height 0
click at [365, 208] on span at bounding box center [366, 211] width 7 height 7
click at [0, 0] on input "radio" at bounding box center [0, 0] width 0 height 0
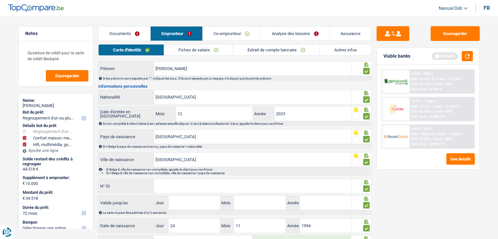
scroll to position [0, 0]
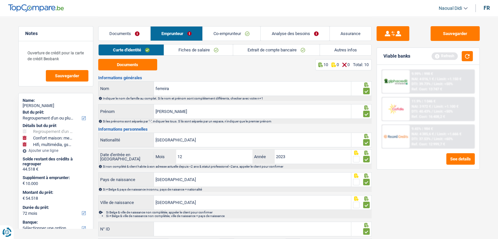
click at [125, 27] on link "Documents" at bounding box center [124, 34] width 52 height 14
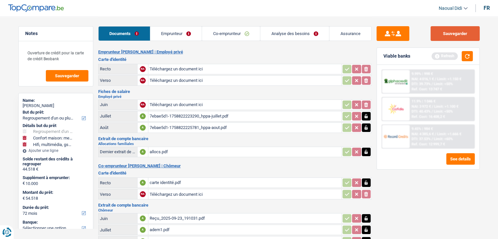
click at [453, 34] on button "Sauvegarder" at bounding box center [454, 33] width 49 height 15
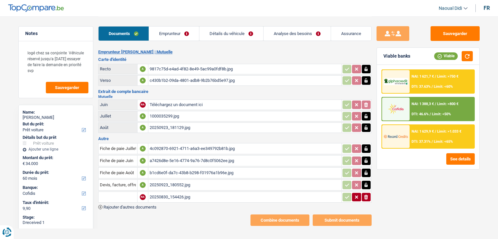
select select "car"
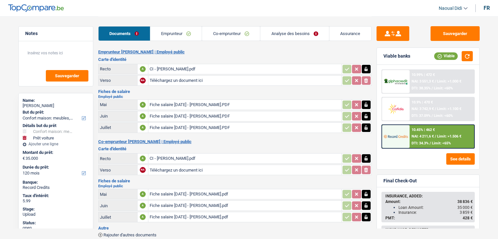
select select "household"
select select "car"
select select "120"
click at [179, 102] on div "Fiche salaire juin25 - Ronsijn Stéphane.PDF" at bounding box center [245, 105] width 190 height 10
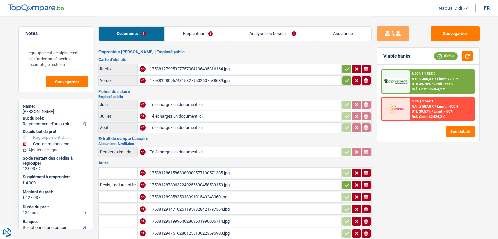
select select "refinancing"
select select "household"
select select "120"
click at [196, 37] on link "Emprunteur" at bounding box center [198, 34] width 66 height 14
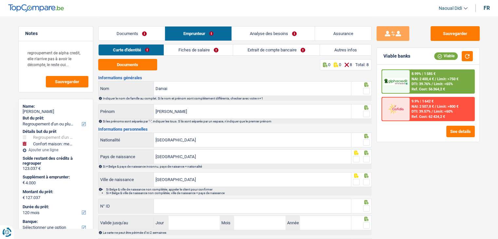
click at [127, 32] on link "Documents" at bounding box center [131, 34] width 66 height 14
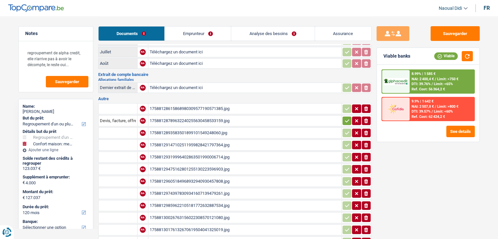
scroll to position [65, 0]
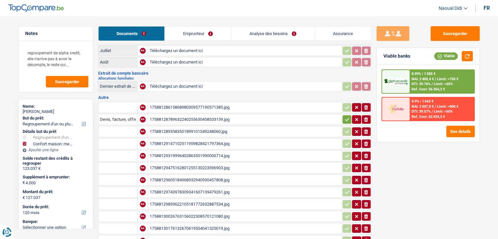
click at [181, 104] on div "17588128615868980309577190571385.jpg" at bounding box center [245, 107] width 190 height 10
click at [182, 116] on div "17588128789632240255630458533159.jpg" at bounding box center [245, 120] width 190 height 10
click at [182, 127] on div "1758812893583501899101549248060.jpg" at bounding box center [245, 132] width 190 height 10
click at [186, 38] on link "Emprunteur" at bounding box center [198, 34] width 66 height 14
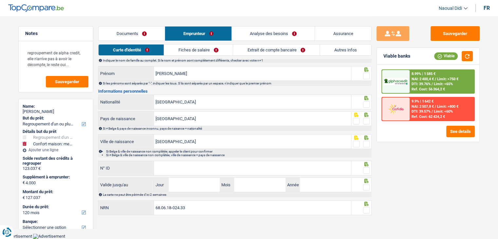
scroll to position [36, 0]
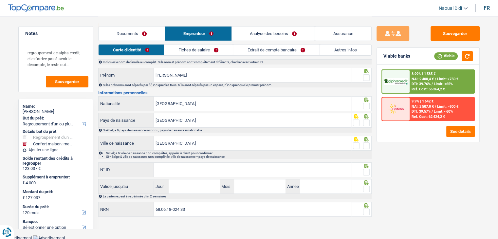
click at [151, 51] on link "Carte d'identité" at bounding box center [130, 50] width 65 height 11
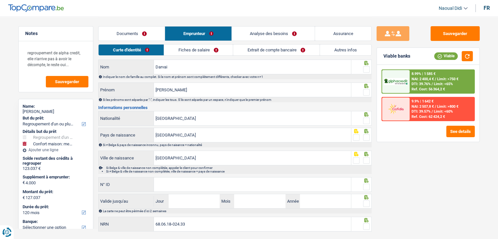
scroll to position [0, 0]
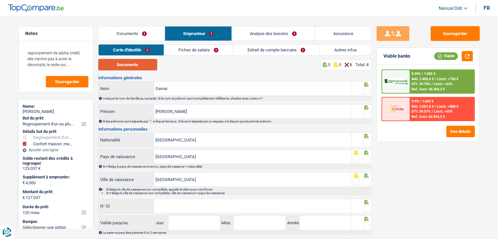
click at [122, 61] on button "Documents" at bounding box center [127, 64] width 59 height 11
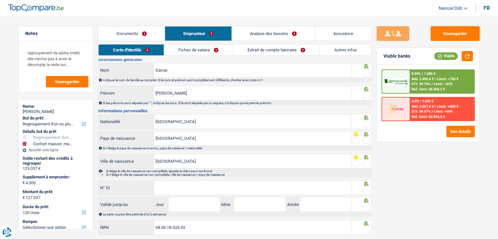
scroll to position [36, 0]
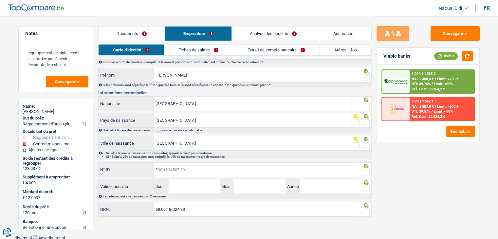
click at [187, 169] on input "N° ID" at bounding box center [252, 170] width 197 height 14
paste input "592-4773761-84"
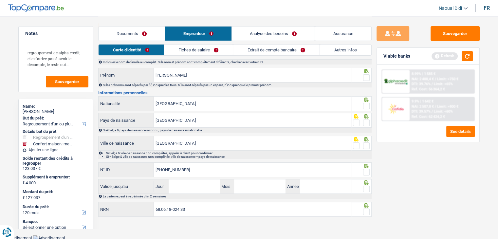
type input "592-4773761-84"
click at [368, 169] on span at bounding box center [366, 172] width 7 height 7
click at [0, 0] on input "radio" at bounding box center [0, 0] width 0 height 0
drag, startPoint x: 367, startPoint y: 144, endPoint x: 366, endPoint y: 129, distance: 15.4
click at [367, 144] on span at bounding box center [366, 145] width 7 height 7
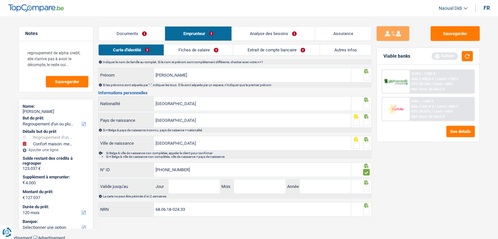
click at [0, 0] on input "radio" at bounding box center [0, 0] width 0 height 0
drag, startPoint x: 366, startPoint y: 123, endPoint x: 366, endPoint y: 112, distance: 11.5
click at [366, 122] on span at bounding box center [366, 122] width 7 height 7
click at [0, 0] on input "radio" at bounding box center [0, 0] width 0 height 0
click at [366, 106] on span at bounding box center [366, 106] width 7 height 7
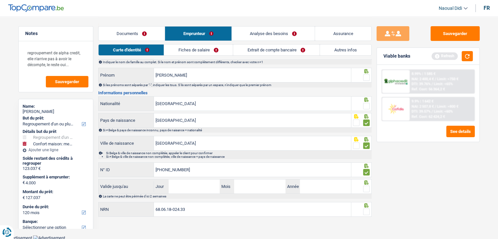
click at [0, 0] on input "radio" at bounding box center [0, 0] width 0 height 0
click at [365, 76] on span at bounding box center [366, 77] width 7 height 7
click at [0, 0] on input "radio" at bounding box center [0, 0] width 0 height 0
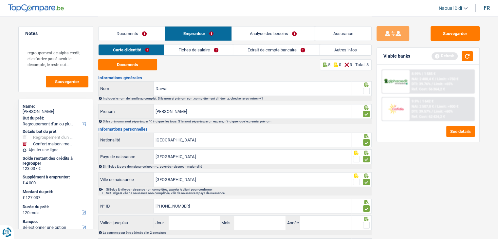
click at [365, 92] on span at bounding box center [366, 91] width 7 height 7
click at [0, 0] on input "radio" at bounding box center [0, 0] width 0 height 0
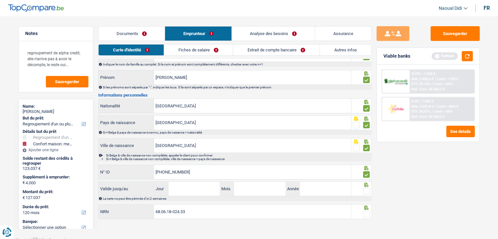
scroll to position [36, 0]
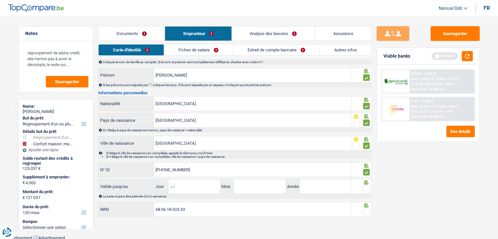
click at [193, 189] on input "Jour" at bounding box center [194, 186] width 51 height 14
type input "26"
type input "10"
type input "2026"
click at [367, 190] on span at bounding box center [366, 189] width 7 height 7
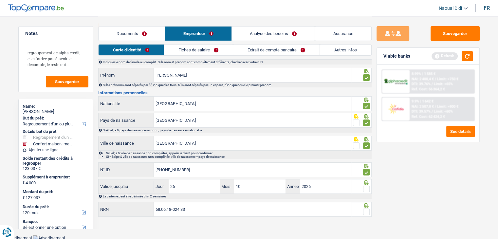
click at [0, 0] on input "radio" at bounding box center [0, 0] width 0 height 0
click at [368, 210] on span at bounding box center [366, 211] width 7 height 7
click at [0, 0] on input "radio" at bounding box center [0, 0] width 0 height 0
drag, startPoint x: 142, startPoint y: 31, endPoint x: 199, endPoint y: 53, distance: 61.4
click at [142, 31] on link "Documents" at bounding box center [131, 34] width 66 height 14
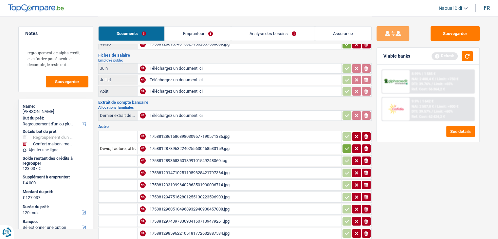
click at [347, 147] on icon "button" at bounding box center [347, 148] width 4 height 3
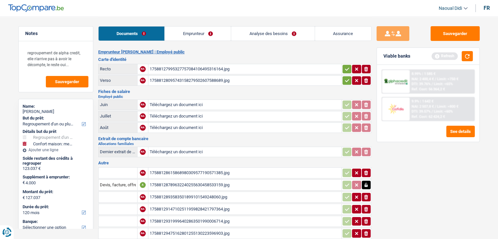
click at [346, 78] on icon "button" at bounding box center [346, 80] width 5 height 7
click at [346, 71] on icon "button" at bounding box center [346, 69] width 5 height 7
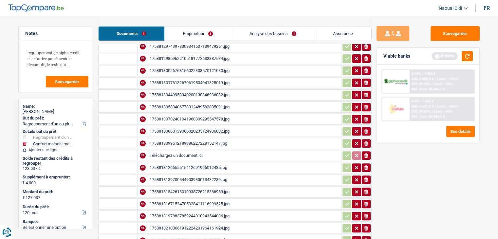
scroll to position [263, 0]
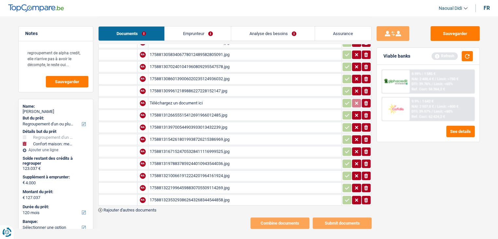
click at [188, 30] on link "Emprunteur" at bounding box center [198, 34] width 66 height 14
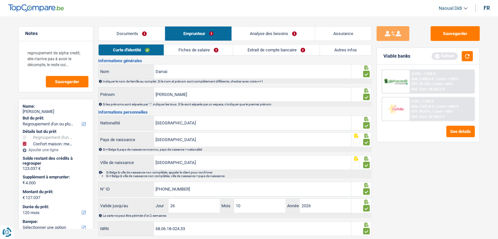
scroll to position [0, 0]
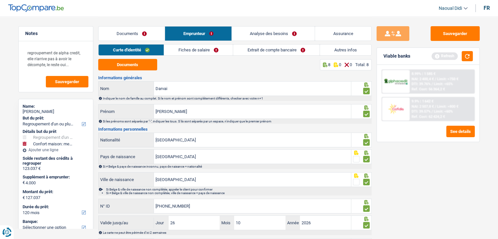
click at [181, 50] on link "Fiches de salaire" at bounding box center [198, 50] width 69 height 11
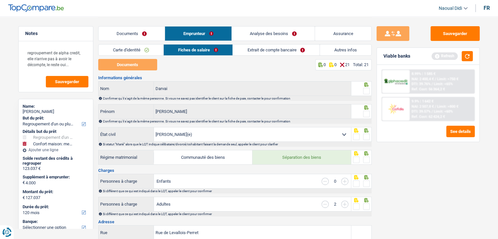
click at [133, 31] on link "Documents" at bounding box center [131, 34] width 66 height 14
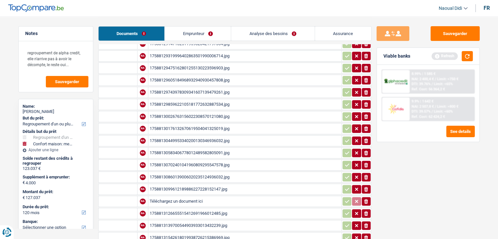
scroll to position [34, 0]
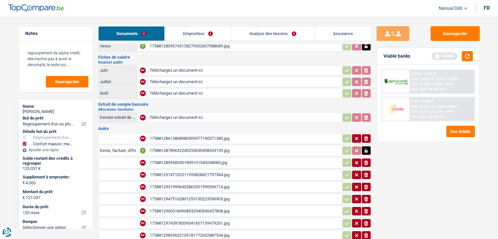
click at [201, 136] on div "17588128615868980309577190571385.jpg" at bounding box center [245, 139] width 190 height 10
click at [174, 148] on div "17588128789632240255630458533159.jpg" at bounding box center [245, 151] width 190 height 10
click at [182, 159] on div "1758812893583501899101549248060.jpg" at bounding box center [245, 163] width 190 height 10
click at [182, 158] on div "1758812893583501899101549248060.jpg" at bounding box center [245, 163] width 190 height 10
click at [366, 160] on icon "button" at bounding box center [366, 162] width 4 height 5
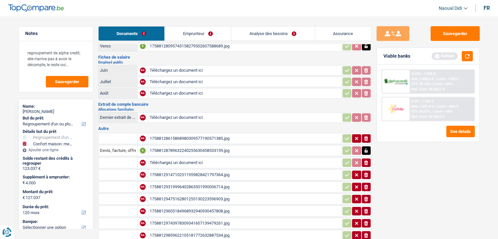
click at [365, 148] on icon "button" at bounding box center [366, 150] width 3 height 4
click at [363, 135] on icon "ionicons-v5-e" at bounding box center [365, 138] width 5 height 7
click at [367, 148] on icon "button" at bounding box center [366, 150] width 4 height 5
click at [201, 170] on div "17588129147102511959828421797364.jpg" at bounding box center [245, 175] width 190 height 10
click at [367, 171] on icon "ionicons-v5-e" at bounding box center [365, 174] width 5 height 7
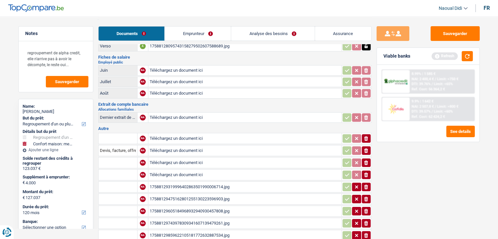
click at [214, 182] on div "17588129319996402863501990006714.jpg" at bounding box center [245, 187] width 190 height 10
click at [367, 184] on icon "ionicons-v5-e" at bounding box center [365, 187] width 5 height 7
click at [231, 194] on div "17588129475162801255130223596903.jpg" at bounding box center [245, 199] width 190 height 10
click at [366, 197] on icon "button" at bounding box center [366, 199] width 4 height 5
click at [230, 206] on div "17588129605184968932940930457808.jpg" at bounding box center [245, 211] width 190 height 10
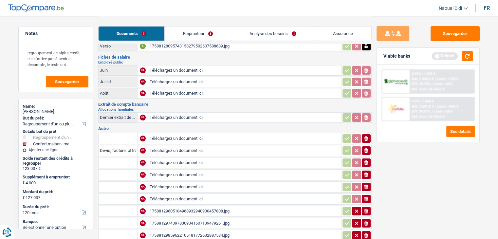
click at [365, 208] on icon "ionicons-v5-e" at bounding box center [365, 211] width 5 height 7
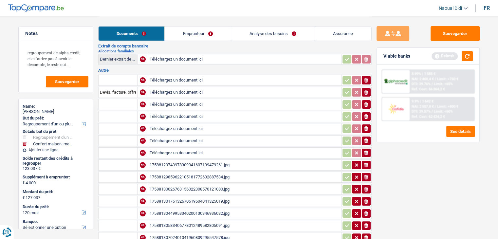
scroll to position [100, 0]
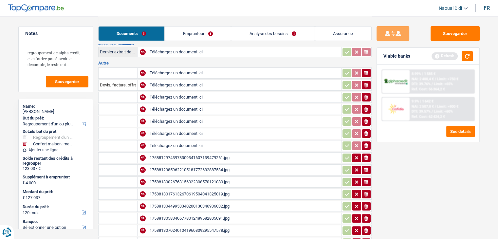
click at [216, 153] on div "17588129743978309341607139479261.jpg" at bounding box center [245, 158] width 190 height 10
click at [367, 154] on icon "ionicons-v5-e" at bounding box center [365, 157] width 5 height 7
click at [221, 165] on div "17588129859622105181772632887534.jpg" at bounding box center [245, 170] width 190 height 10
click at [364, 167] on icon "ionicons-v5-e" at bounding box center [365, 170] width 5 height 7
click at [217, 177] on div "17588130026763156022308570121080.jpg" at bounding box center [245, 182] width 190 height 10
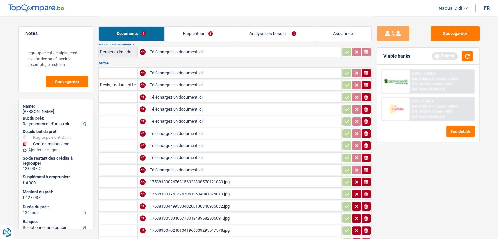
click at [367, 180] on icon "button" at bounding box center [366, 182] width 4 height 5
click at [181, 189] on div "17588130176132670619504041325019.jpg" at bounding box center [245, 194] width 190 height 10
click at [365, 192] on icon "button" at bounding box center [366, 194] width 4 height 5
click at [228, 201] on div "17588130449953340200130346936032.jpg" at bounding box center [245, 206] width 190 height 10
click at [365, 204] on icon "button" at bounding box center [366, 206] width 4 height 5
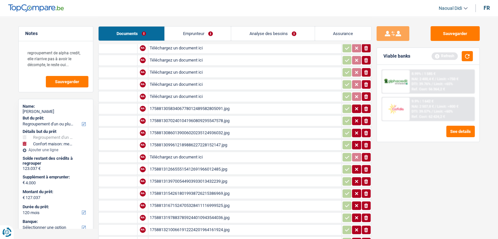
scroll to position [198, 0]
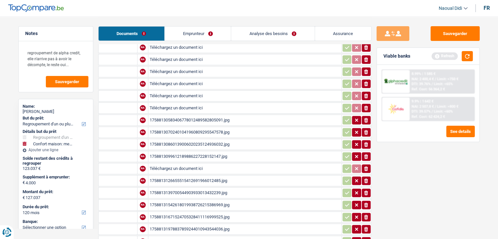
click at [194, 115] on div "17588130583406778012489582805091.jpg" at bounding box center [245, 120] width 190 height 10
click at [365, 118] on icon "button" at bounding box center [366, 120] width 4 height 5
click at [223, 127] on div "17588130702401041960809295547578.jpg" at bounding box center [245, 132] width 190 height 10
click at [367, 129] on icon "ionicons-v5-e" at bounding box center [365, 132] width 5 height 7
click at [189, 139] on div "17588130860139006020235124936032.jpg" at bounding box center [245, 144] width 190 height 10
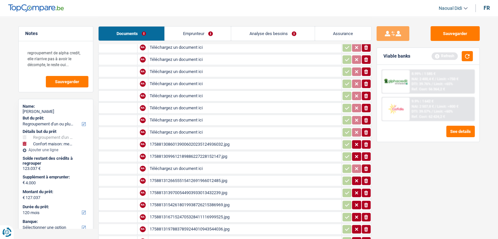
click at [363, 177] on icon "ionicons-v5-e" at bounding box center [365, 180] width 5 height 7
click at [367, 153] on icon "ionicons-v5-e" at bounding box center [365, 156] width 5 height 7
click at [366, 142] on icon "button" at bounding box center [366, 144] width 4 height 5
click at [221, 188] on div "1758813139700544903933013432239.jpg" at bounding box center [245, 193] width 190 height 10
click at [367, 189] on icon "ionicons-v5-e" at bounding box center [365, 192] width 5 height 7
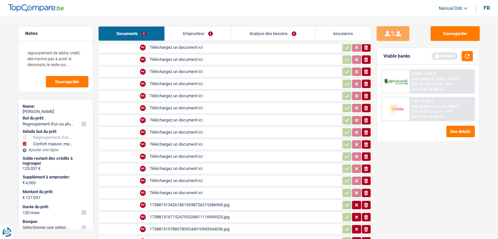
click at [204, 200] on div "17588131542618019938726215386969.jpg" at bounding box center [245, 205] width 190 height 10
click at [367, 203] on icon "button" at bounding box center [366, 205] width 4 height 5
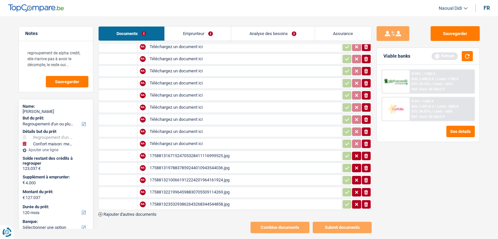
scroll to position [263, 0]
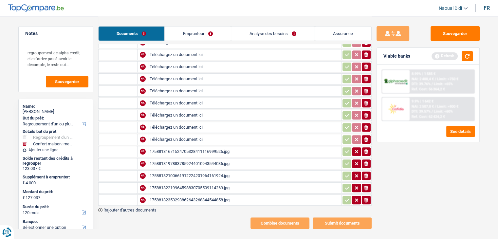
click at [200, 147] on div "17588131671524705328411116999525.jpg" at bounding box center [245, 152] width 190 height 10
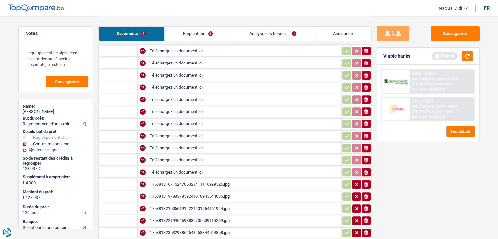
click at [366, 169] on icon "ionicons-v5-e" at bounding box center [365, 172] width 5 height 7
click at [366, 158] on icon "button" at bounding box center [366, 160] width 4 height 5
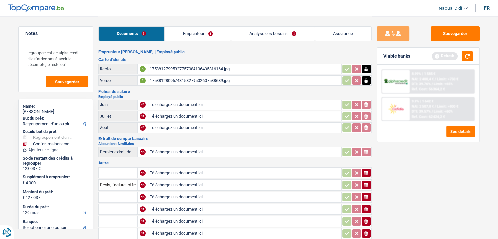
scroll to position [65, 0]
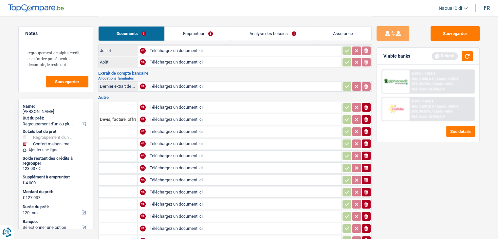
click at [365, 107] on icon "ionicons-v5-e" at bounding box center [365, 107] width 5 height 7
click at [365, 104] on icon "ionicons-v5-e" at bounding box center [365, 107] width 5 height 7
click at [366, 106] on icon "button" at bounding box center [366, 107] width 4 height 5
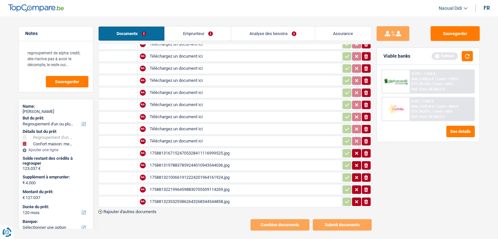
scroll to position [263, 0]
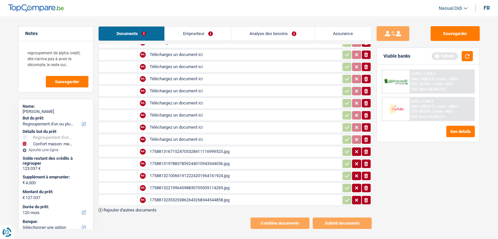
click at [200, 147] on div "17588131671524705328411116999525.jpg" at bounding box center [245, 152] width 190 height 10
click at [204, 159] on div "17588131978837859244010943544036.jpg" at bounding box center [245, 164] width 190 height 10
click at [366, 149] on icon "button" at bounding box center [366, 151] width 4 height 5
click at [365, 161] on icon "button" at bounding box center [366, 163] width 4 height 5
click at [224, 171] on div "17588132100661912224201964161924.jpg" at bounding box center [245, 176] width 190 height 10
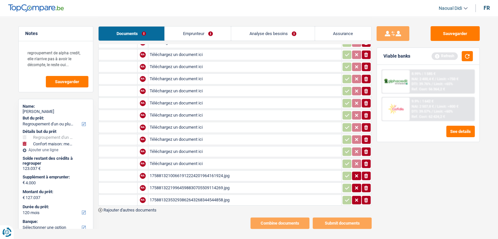
click at [366, 173] on icon "button" at bounding box center [366, 175] width 4 height 5
click at [215, 183] on div "17588132219964598830705509114269.jpg" at bounding box center [245, 188] width 190 height 10
click at [367, 186] on icon "button" at bounding box center [366, 188] width 4 height 5
click at [191, 195] on div "17588132353293862643268344544858.jpg" at bounding box center [245, 200] width 190 height 10
click at [367, 198] on icon "button" at bounding box center [366, 200] width 4 height 5
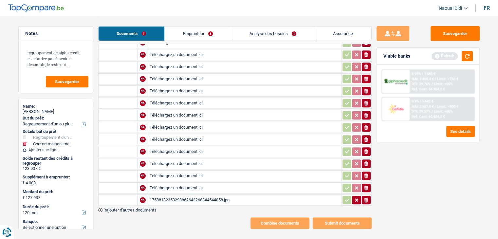
scroll to position [0, 0]
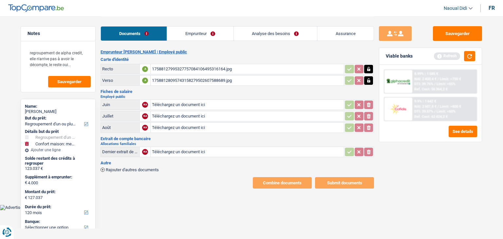
click at [169, 102] on input "Téléchargez un document ici" at bounding box center [247, 105] width 190 height 10
type input "C:\fakepath\FP 06.jpg"
click at [168, 111] on input "Téléchargez un document ici" at bounding box center [247, 116] width 190 height 10
type input "C:\fakepath\FP 07.jpg"
click at [181, 127] on input "Téléchargez un document ici" at bounding box center [247, 128] width 190 height 10
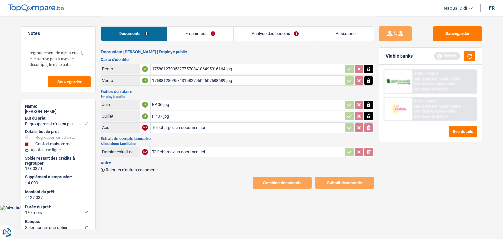
type input "C:\fakepath\FP 08.jpg"
click at [151, 168] on span "Rajouter d'autres documents" at bounding box center [132, 170] width 53 height 4
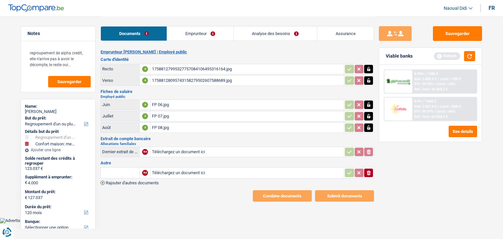
click at [170, 171] on input "Téléchargez un document ici" at bounding box center [247, 173] width 190 height 10
type input "C:\fakepath\CARTE BQE.jpg"
click at [139, 181] on span "Rajouter d'autres documents" at bounding box center [132, 183] width 53 height 4
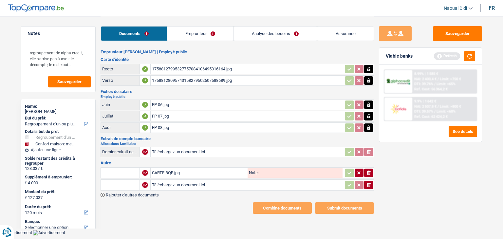
click at [171, 181] on input "Téléchargez un document ici" at bounding box center [247, 185] width 190 height 10
type input "C:\fakepath\COFIDIS.jpg"
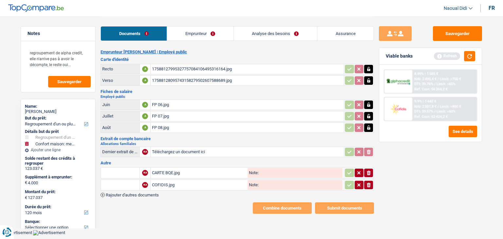
click at [139, 193] on span "Rajouter d'autres documents" at bounding box center [132, 195] width 53 height 4
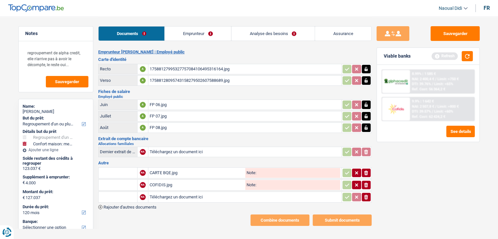
click at [169, 194] on input "Téléchargez un document ici" at bounding box center [245, 197] width 190 height 10
type input "C:\fakepath\COFIDIS1.jpg"
click at [142, 205] on span "Rajouter d'autres documents" at bounding box center [129, 207] width 53 height 4
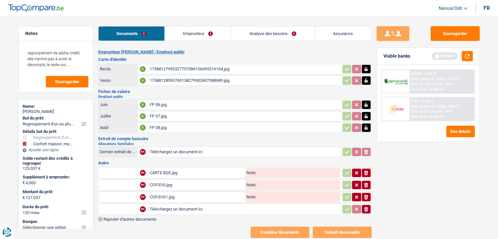
click at [160, 205] on input "Téléchargez un document ici" at bounding box center [245, 209] width 190 height 10
type input "C:\fakepath\BEOBANK.jpg"
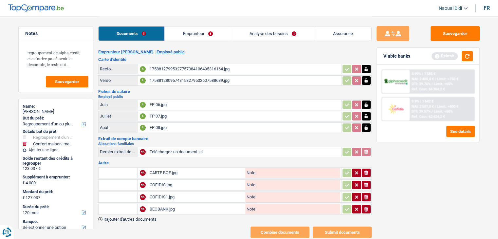
click at [152, 217] on span "Rajouter d'autres documents" at bounding box center [129, 219] width 53 height 4
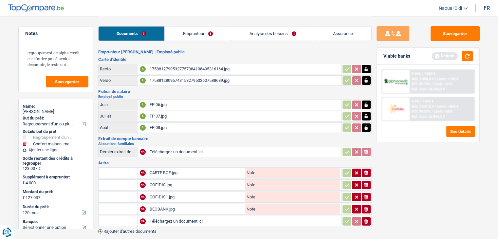
click at [165, 218] on input "Téléchargez un document ici" at bounding box center [245, 221] width 190 height 10
type input "C:\fakepath\BEOB.jpg"
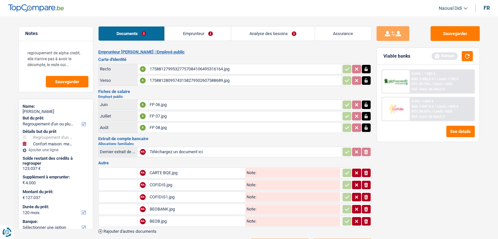
click at [101, 162] on h3 "Autre" at bounding box center [234, 163] width 273 height 4
click at [118, 138] on h3 "Extrait de compte bancaire" at bounding box center [234, 138] width 273 height 4
click at [164, 150] on input "Téléchargez un document ici" at bounding box center [245, 152] width 190 height 10
type input "C:\fakepath\FP 0206 0806.jpg"
click at [158, 151] on div "FP 0206 0806.jpg" at bounding box center [245, 152] width 190 height 10
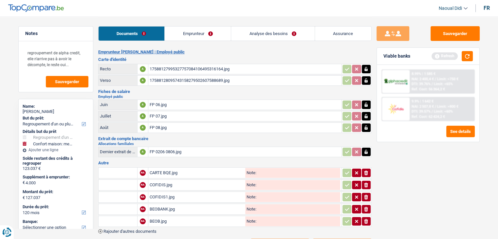
click at [367, 149] on icon "button" at bounding box center [365, 152] width 5 height 7
click at [364, 149] on icon "ionicons-v5-e" at bounding box center [365, 152] width 5 height 7
click at [125, 137] on h3 "Extrait de compte bancaire" at bounding box center [234, 138] width 273 height 4
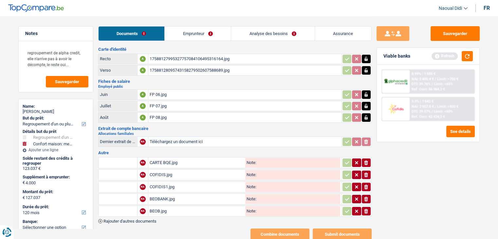
scroll to position [28, 0]
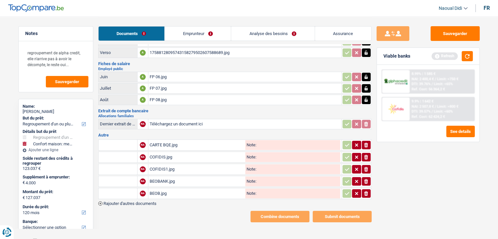
click at [129, 201] on span "Rajouter d'autres documents" at bounding box center [129, 203] width 53 height 4
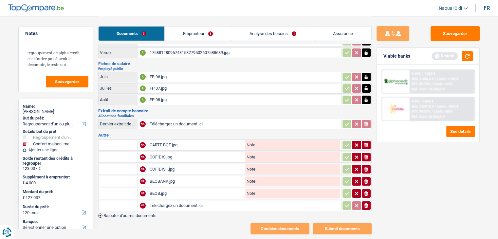
click at [157, 201] on input "Téléchargez un document ici" at bounding box center [245, 206] width 190 height 10
type input "C:\fakepath\FP 0206 0806.jpg"
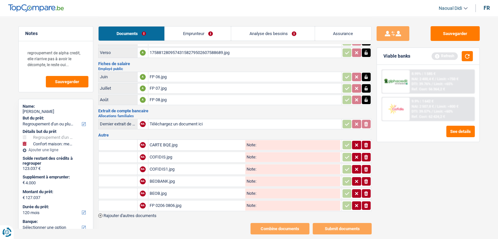
click at [145, 213] on span "Rajouter d'autres documents" at bounding box center [129, 215] width 53 height 4
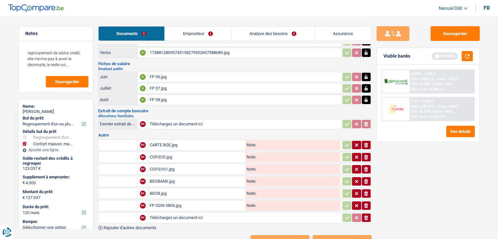
click at [164, 213] on input "Téléchargez un document ici" at bounding box center [245, 218] width 190 height 10
type input "C:\fakepath\0906 AU 1506.jpg"
click at [138, 225] on span "Rajouter d'autres documents" at bounding box center [129, 227] width 53 height 4
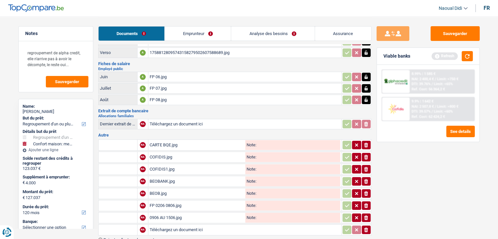
click at [147, 225] on td "NA" at bounding box center [142, 229] width 11 height 11
click at [156, 225] on input "Téléchargez un document ici" at bounding box center [245, 230] width 190 height 10
type input "C:\fakepath\1606 AU 2206.jpg"
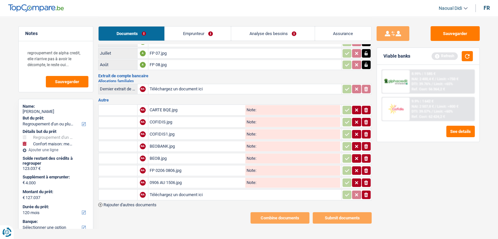
scroll to position [63, 0]
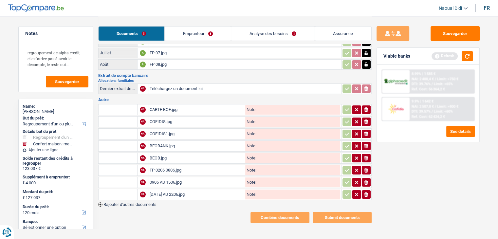
click at [139, 202] on span "Rajouter d'autres documents" at bounding box center [129, 204] width 53 height 4
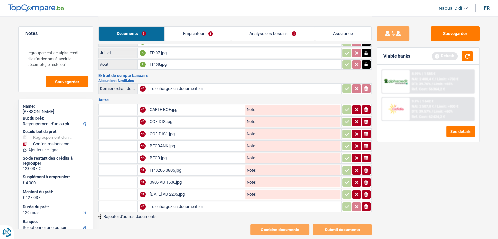
click at [135, 214] on span "Rajouter d'autres documents" at bounding box center [129, 216] width 53 height 4
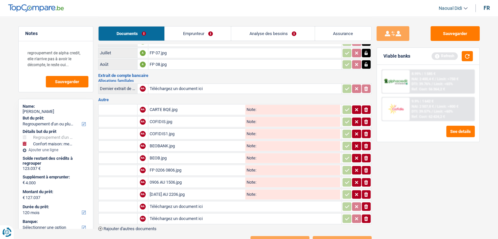
click at [135, 213] on td at bounding box center [117, 218] width 39 height 11
click at [137, 226] on span "Rajouter d'autres documents" at bounding box center [129, 228] width 53 height 4
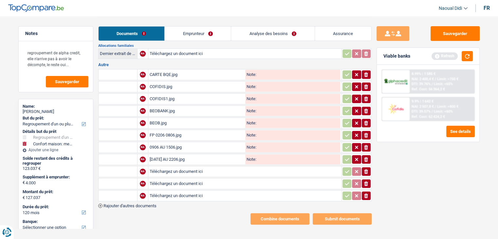
scroll to position [98, 0]
click at [180, 167] on input "Téléchargez un document ici" at bounding box center [245, 171] width 190 height 10
type input "C:\fakepath\16 AU 22 11.jpg"
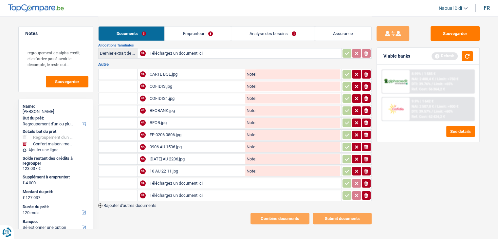
click at [165, 178] on input "Téléchargez un document ici" at bounding box center [245, 183] width 190 height 10
type input "C:\fakepath\2306 AU 2906.jpg"
click at [181, 190] on input "Téléchargez un document ici" at bounding box center [245, 195] width 190 height 10
type input "C:\fakepath\0107 AU 0607.jpg"
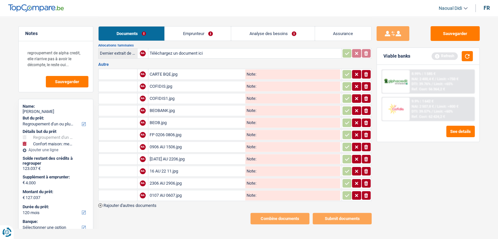
click at [147, 203] on span "Rajouter d'autres documents" at bounding box center [129, 205] width 53 height 4
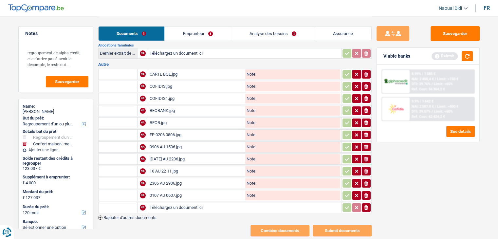
click at [150, 203] on input "Téléchargez un document ici" at bounding box center [245, 208] width 190 height 10
type input "C:\fakepath\0707 AU 1307.jpg"
click at [145, 215] on span "Rajouter d'autres documents" at bounding box center [129, 217] width 53 height 4
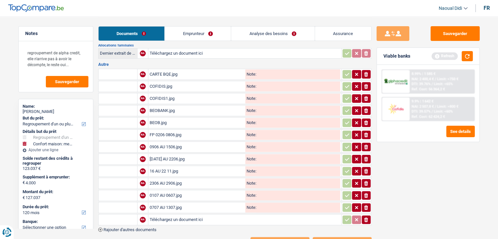
click at [164, 215] on input "Téléchargez un document ici" at bounding box center [245, 220] width 190 height 10
type input "C:\fakepath\1407 AU 2007.jpg"
click at [150, 227] on span "Rajouter d'autres documents" at bounding box center [129, 229] width 53 height 4
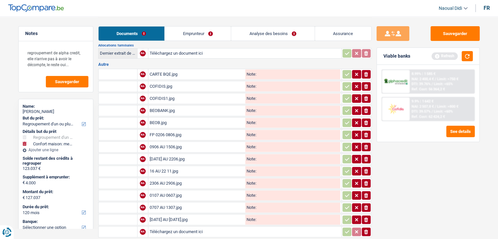
click at [165, 227] on input "Téléchargez un document ici" at bounding box center [245, 232] width 190 height 10
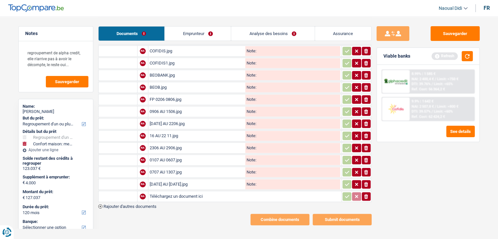
click at [369, 192] on button "ionicons-v5-e" at bounding box center [366, 196] width 9 height 9
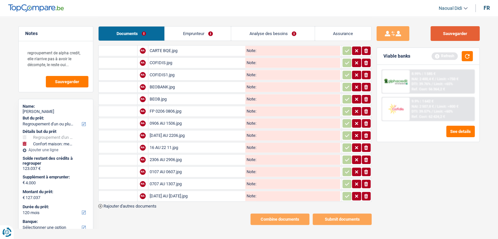
click at [453, 35] on button "Sauvegarder" at bounding box center [454, 33] width 49 height 15
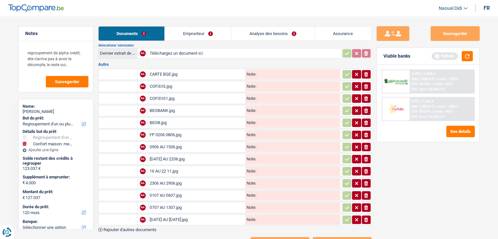
scroll to position [57, 0]
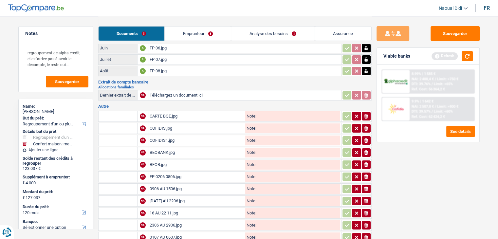
click at [271, 111] on input "Note:" at bounding box center [298, 116] width 84 height 10
type input "CATE BQE"
click at [268, 123] on input "Note:" at bounding box center [298, 128] width 84 height 10
type input "COFIDS"
click at [266, 135] on input "Note:" at bounding box center [298, 140] width 84 height 10
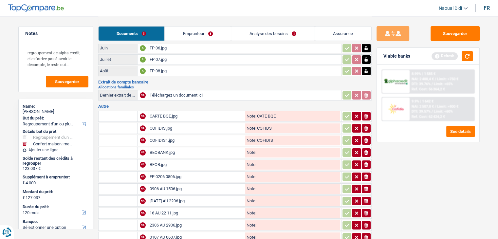
type input "COFIDIS"
click at [269, 148] on input "Note:" at bounding box center [298, 153] width 84 height 10
click at [257, 148] on input "BEOB" at bounding box center [298, 153] width 84 height 10
type input "BEOB"
click at [119, 147] on input "text" at bounding box center [118, 152] width 36 height 10
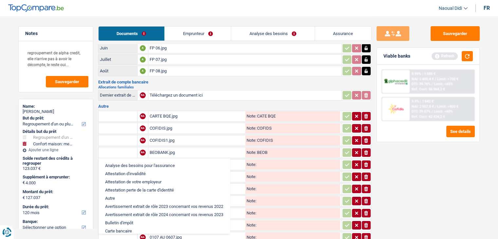
paste input "BEOB"
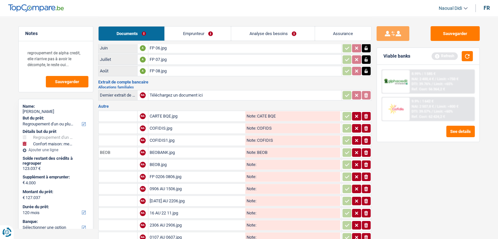
type input "BEOB"
click at [116, 161] on input "text" at bounding box center [118, 164] width 36 height 10
paste input "BEOB"
type input "BEOB"
click at [260, 160] on input "Note:" at bounding box center [298, 165] width 84 height 10
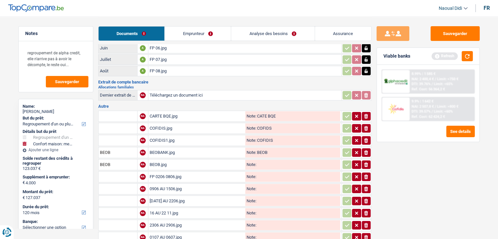
paste input "BEOB"
type input "BEOB"
drag, startPoint x: 274, startPoint y: 137, endPoint x: 257, endPoint y: 135, distance: 16.8
click at [257, 135] on input "COFIDIS" at bounding box center [298, 140] width 84 height 10
click at [120, 138] on input "text" at bounding box center [118, 140] width 36 height 10
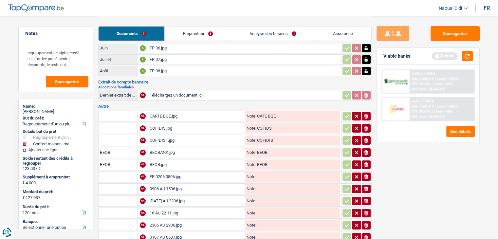
paste input "COFIDIS"
type input "COFIDIS"
click at [118, 127] on input "text" at bounding box center [118, 128] width 36 height 10
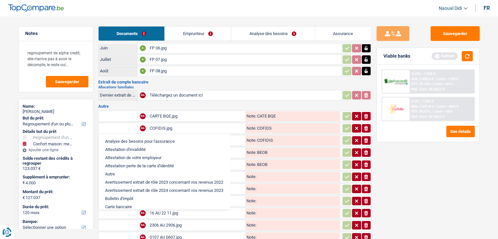
paste input "COFIDIS"
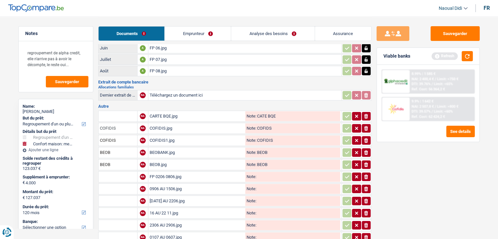
type input "COFIDIS"
drag, startPoint x: 264, startPoint y: 113, endPoint x: 258, endPoint y: 113, distance: 6.6
click at [258, 113] on input "CATE BQE" at bounding box center [298, 116] width 84 height 10
click at [113, 113] on input "text" at bounding box center [118, 116] width 36 height 10
paste input "CATE BQE"
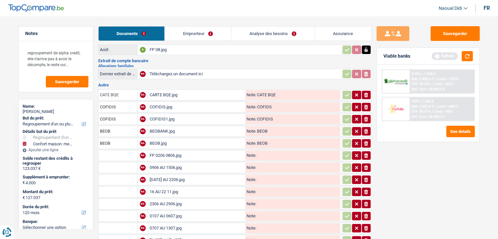
scroll to position [89, 0]
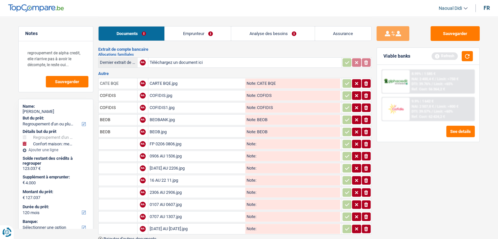
type input "CATE BQE"
click at [266, 140] on input "Note:" at bounding box center [298, 144] width 84 height 10
drag, startPoint x: 289, startPoint y: 139, endPoint x: 257, endPoint y: 140, distance: 32.1
click at [257, 140] on input "FP" at bounding box center [298, 144] width 84 height 10
type input "FP"
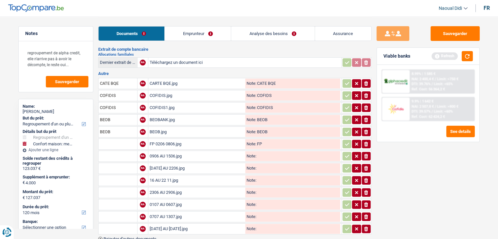
click at [263, 152] on input "Note:" at bounding box center [298, 156] width 84 height 10
paste input "FP"
type input "FP"
click at [264, 163] on input "Note:" at bounding box center [298, 168] width 84 height 10
paste input "FP"
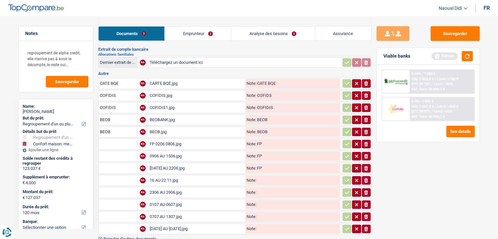
type input "FP"
click at [263, 175] on input "Note:" at bounding box center [298, 180] width 84 height 10
paste input "FP"
type input "FP"
click at [262, 188] on input "Note:" at bounding box center [298, 193] width 84 height 10
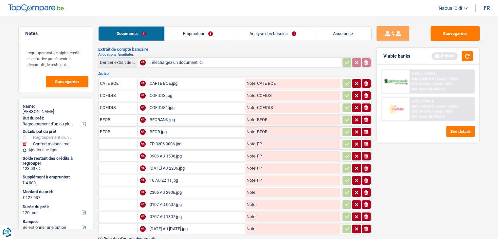
paste input "FP"
type input "FP"
click at [263, 200] on input "Note:" at bounding box center [298, 205] width 84 height 10
paste input "FP"
type input "FP"
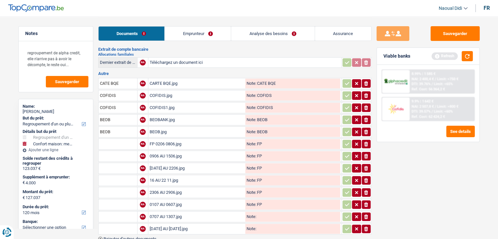
click at [263, 212] on input "Note:" at bounding box center [298, 217] width 84 height 10
paste input "FP"
type input "FP"
click at [263, 224] on input "Note:" at bounding box center [298, 229] width 84 height 10
paste input "FP"
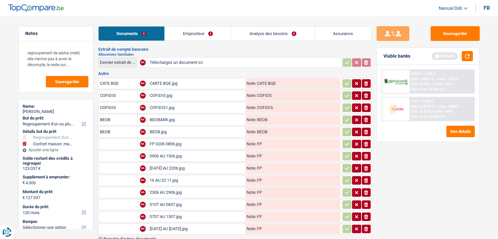
type input "FP"
click at [122, 139] on input "text" at bounding box center [118, 144] width 36 height 10
drag, startPoint x: 124, startPoint y: 138, endPoint x: 101, endPoint y: 138, distance: 23.6
click at [101, 139] on input "INTERIIM" at bounding box center [118, 144] width 36 height 10
type input "INTERIIM"
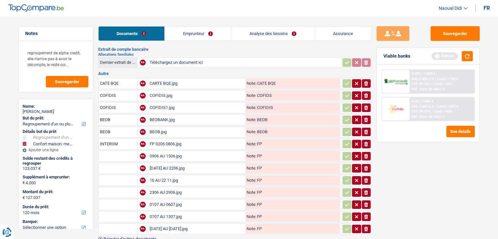
click at [106, 152] on input "text" at bounding box center [118, 156] width 36 height 10
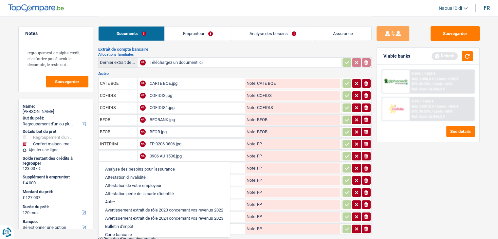
paste input "NTERIIM"
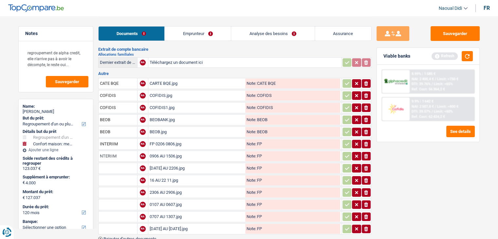
type input "NTERIIM"
click at [89, 137] on div "Notes regroupement de alpha credit, elle n'arrive pas à avoir le décompte, le r…" at bounding box center [248, 92] width 471 height 331
drag, startPoint x: 120, startPoint y: 151, endPoint x: 88, endPoint y: 150, distance: 32.8
click at [88, 150] on div "Notes regroupement de alpha credit, elle n'arrive pas à avoir le décompte, le r…" at bounding box center [248, 92] width 471 height 331
paste input "I"
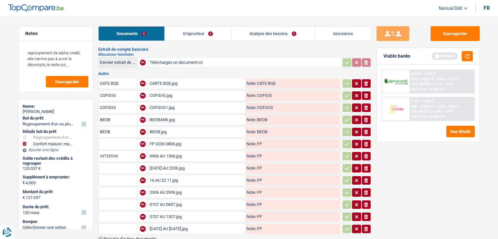
type input "INTERIIM"
click at [103, 139] on input "text" at bounding box center [118, 144] width 36 height 10
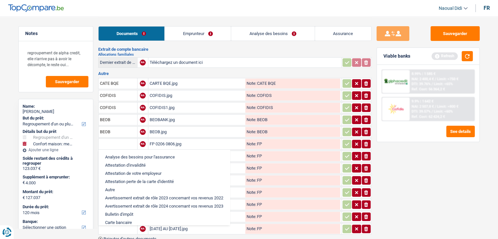
paste input "INTERIIM"
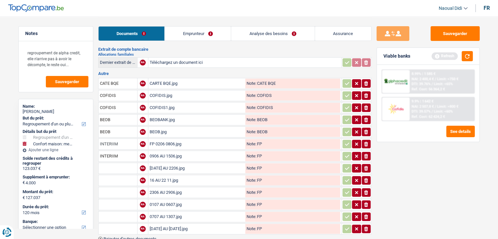
type input "INTERIIM"
click at [103, 163] on input "text" at bounding box center [118, 168] width 36 height 10
paste input "INTERIIM"
type input "INTERIIM"
click at [104, 175] on input "text" at bounding box center [118, 180] width 36 height 10
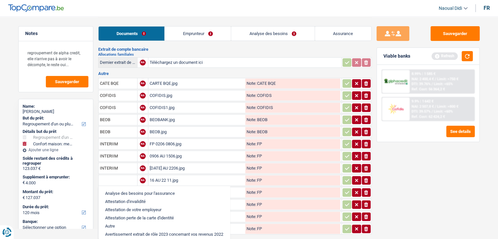
paste input "INTERIIM"
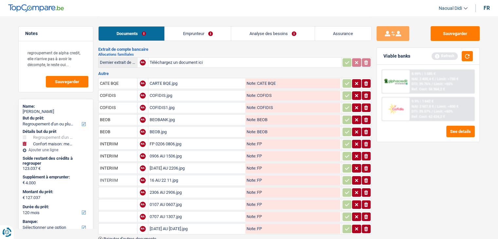
type input "INTERIIM"
click at [106, 187] on input "text" at bounding box center [118, 192] width 36 height 10
paste input "INTERIIM"
type input "INTERIIM"
click at [103, 199] on input "text" at bounding box center [118, 204] width 36 height 10
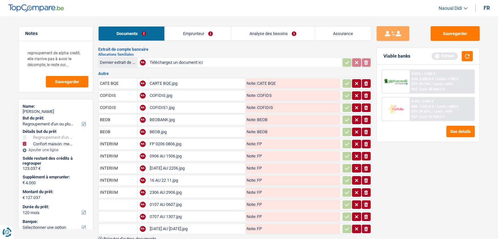
paste input "INTERIIM"
type input "INTERIIM"
click at [105, 211] on input "text" at bounding box center [118, 216] width 36 height 10
paste input "INTERIIM"
type input "INTERIIM"
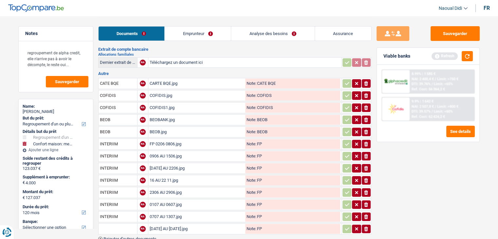
click at [107, 224] on input "text" at bounding box center [118, 229] width 36 height 10
paste input "INTERIIM"
type input "INTERIIM"
click at [448, 26] on button "Sauvegarder" at bounding box center [454, 33] width 49 height 15
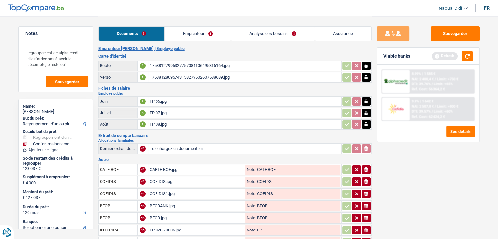
scroll to position [0, 0]
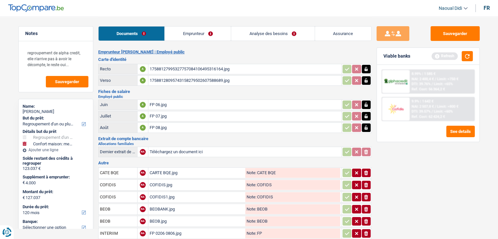
click at [190, 35] on link "Emprunteur" at bounding box center [198, 34] width 66 height 14
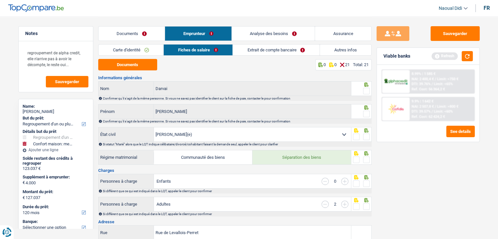
click at [124, 53] on link "Carte d'identité" at bounding box center [130, 50] width 65 height 11
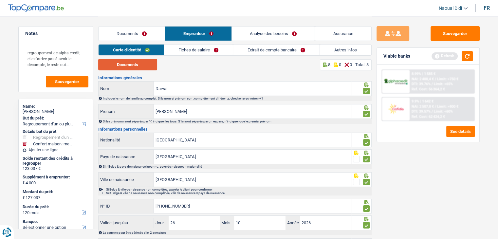
click at [139, 63] on button "Documents" at bounding box center [127, 64] width 59 height 11
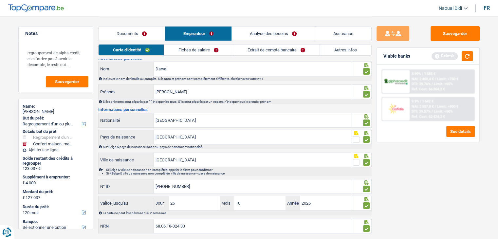
scroll to position [36, 0]
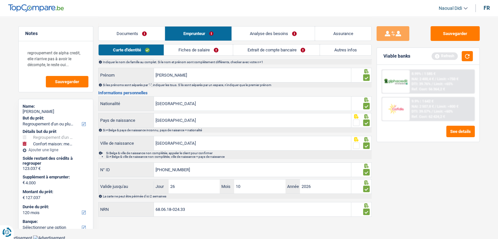
click at [200, 50] on link "Fiches de salaire" at bounding box center [198, 50] width 69 height 11
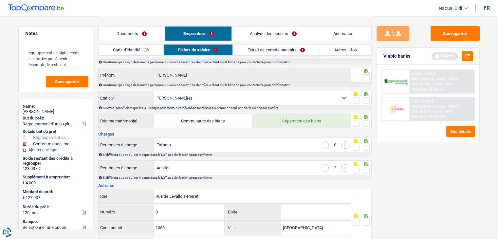
scroll to position [0, 0]
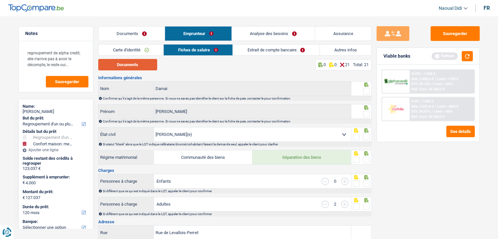
click at [132, 65] on button "Documents" at bounding box center [127, 64] width 59 height 11
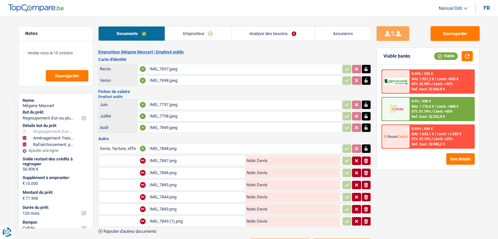
select select "refinancing"
select select "movingOrInstallation"
select select "houseOrGarden"
select select "120"
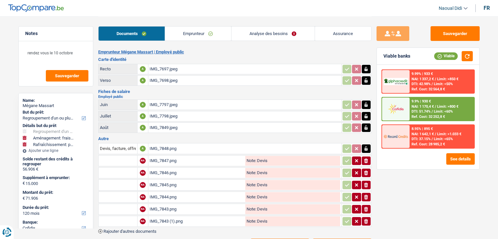
select select "cofidis"
select select "120"
select select "144"
select select "refinancing"
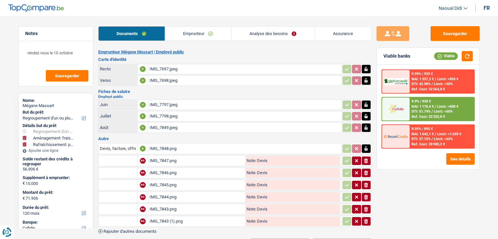
select select "yes"
select select "movingOrInstallation"
select select "false"
select select "houseOrGarden"
select select "false"
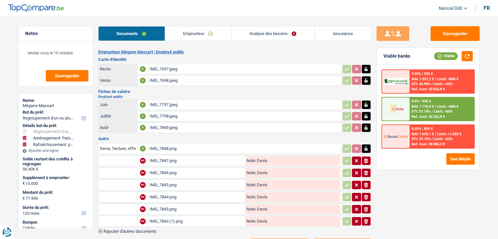
select select "120"
click at [455, 157] on button "See details" at bounding box center [460, 158] width 28 height 11
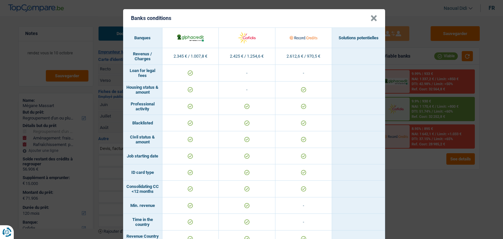
click at [371, 18] on button "×" at bounding box center [373, 18] width 7 height 7
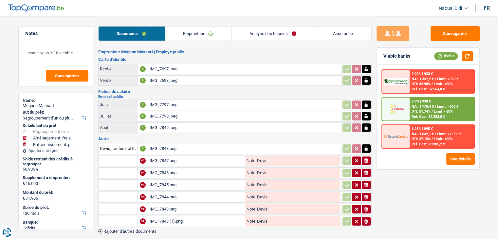
click at [272, 32] on link "Analyse des besoins" at bounding box center [272, 34] width 83 height 14
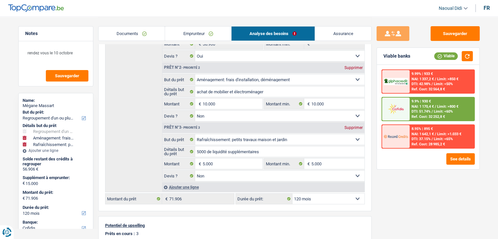
scroll to position [131, 0]
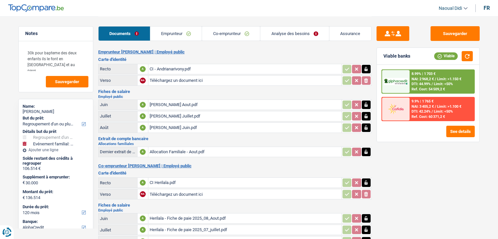
select select "refinancing"
select select "familyEvent"
select select "120"
select select "alphacredit"
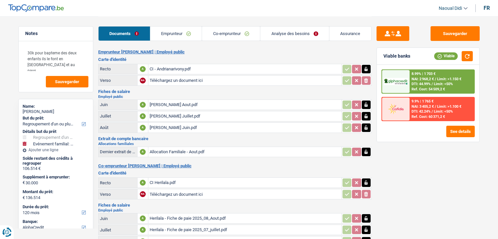
select select "120"
select select "refinancing"
select select "yes"
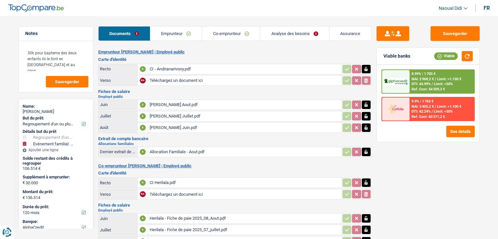
select select "familyEvent"
select select "yes"
select select "120"
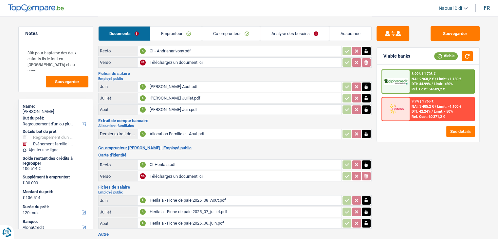
scroll to position [33, 0]
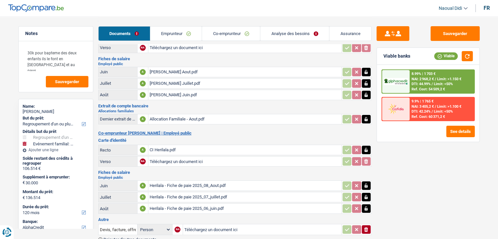
click at [240, 33] on link "Co-emprunteur" at bounding box center [231, 34] width 58 height 14
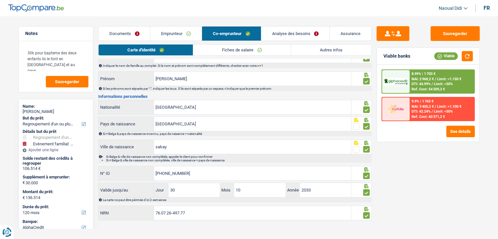
click at [293, 34] on link "Analyse des besoins" at bounding box center [295, 34] width 68 height 14
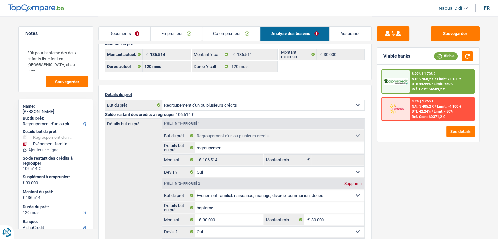
scroll to position [0, 0]
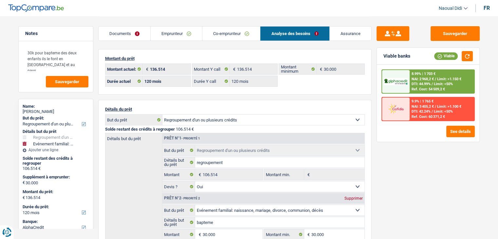
click at [165, 33] on link "Emprunteur" at bounding box center [176, 34] width 51 height 14
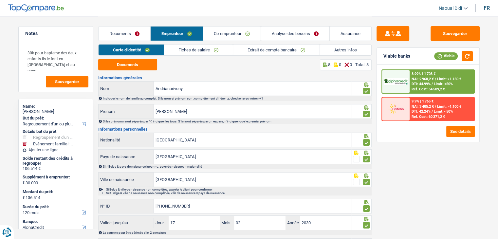
click at [326, 49] on link "Autres infos" at bounding box center [345, 50] width 51 height 11
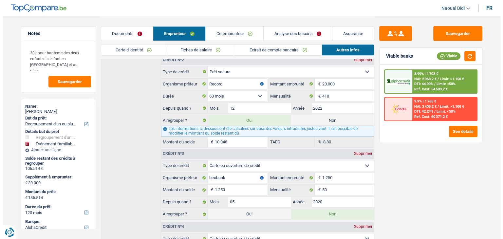
scroll to position [295, 0]
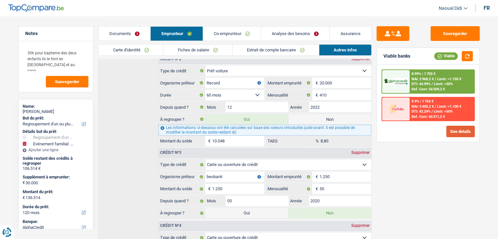
click at [452, 131] on button "See details" at bounding box center [460, 131] width 28 height 11
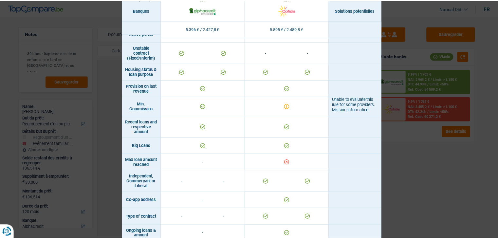
scroll to position [387, 0]
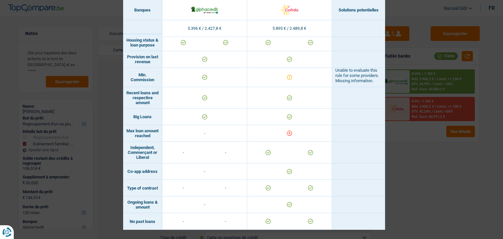
click at [418, 170] on div "Banks conditions × Banques Solutions potentielles Revenus / Charges 5.396 € / 2…" at bounding box center [251, 119] width 503 height 239
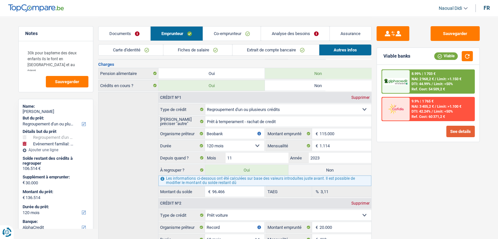
scroll to position [0, 0]
